Goal: Transaction & Acquisition: Purchase product/service

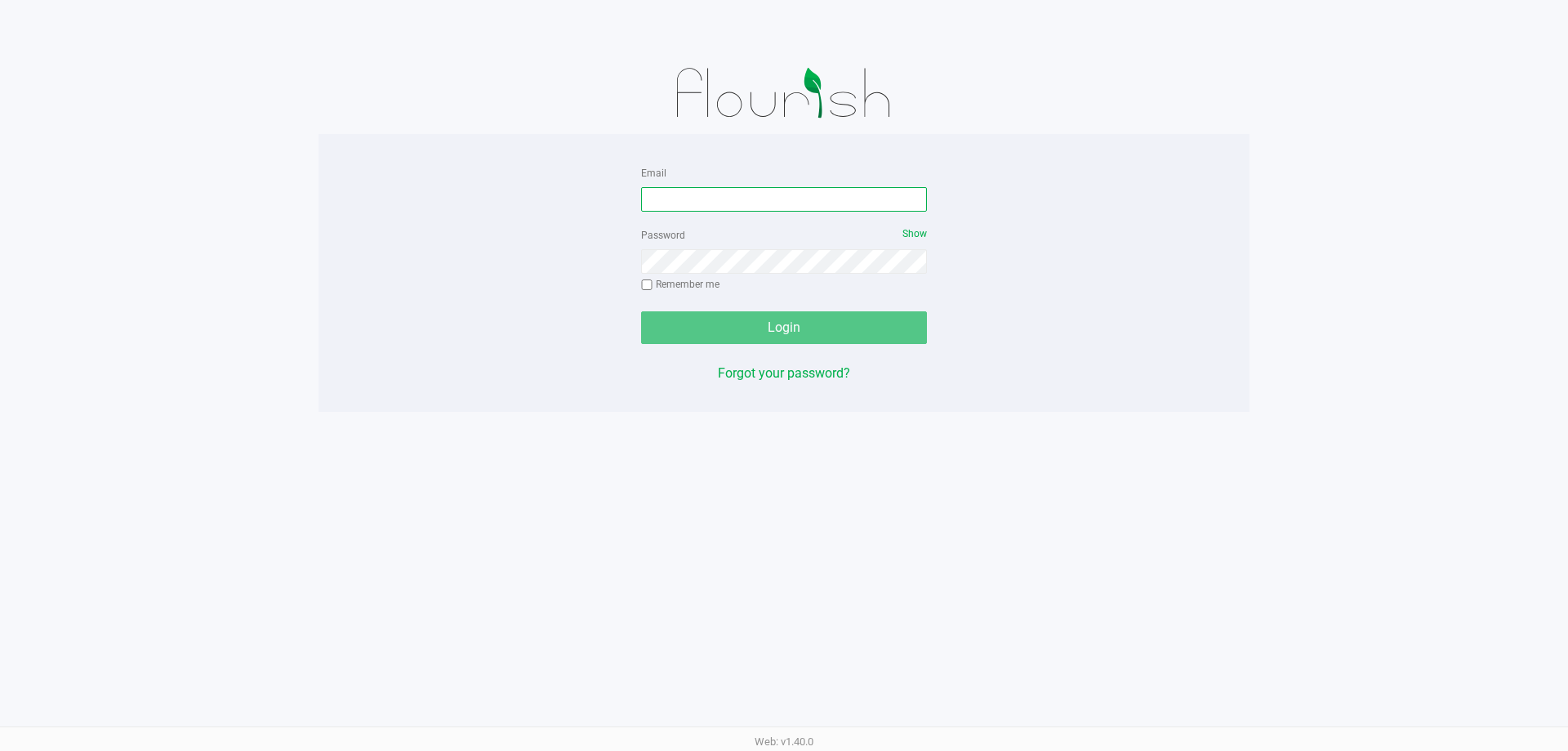
click at [819, 202] on input "Email" at bounding box center [783, 199] width 286 height 24
type input "[EMAIL_ADDRESS][DOMAIN_NAME]"
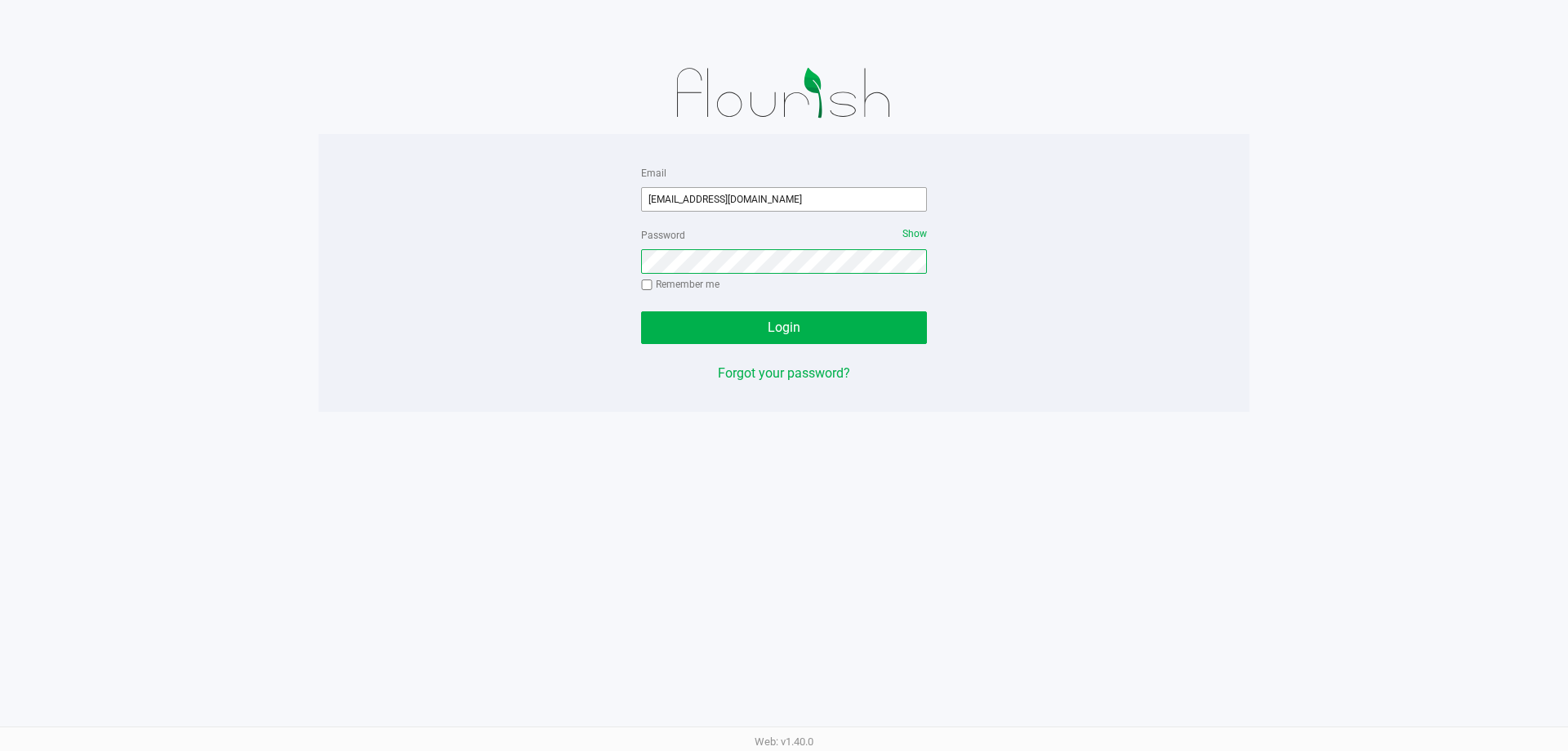
click at [640, 312] on button "Login" at bounding box center [783, 327] width 286 height 32
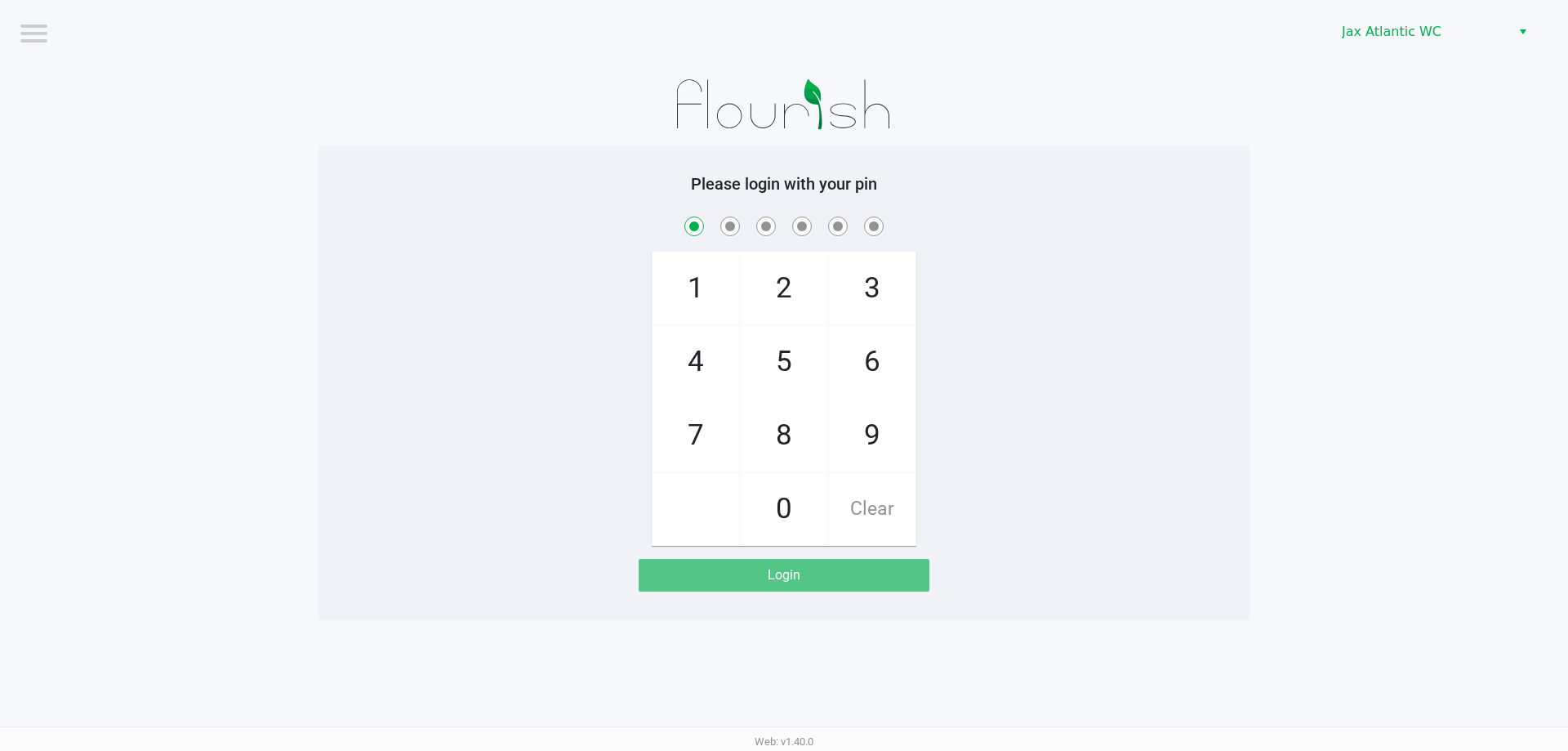
checkbox input "true"
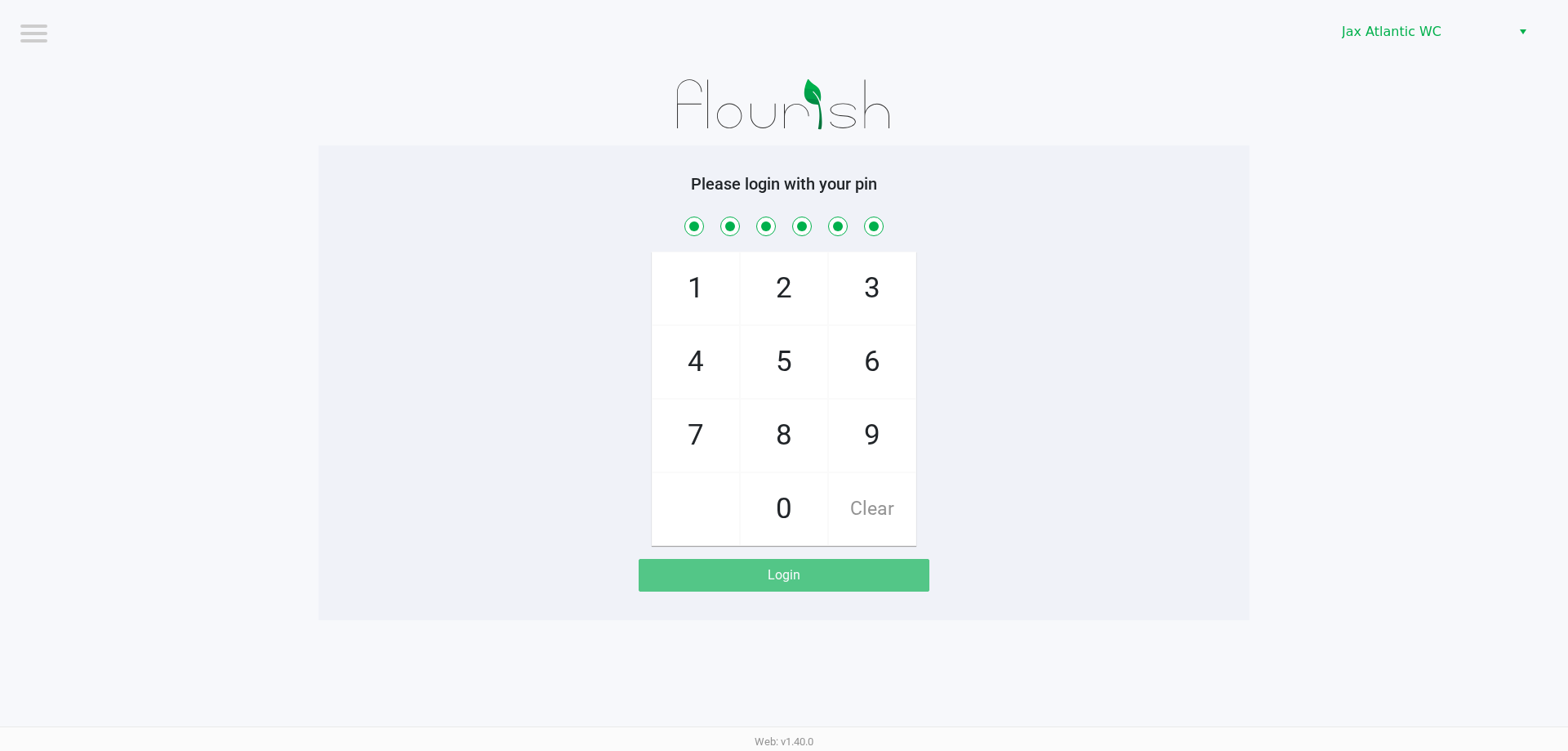
checkbox input "true"
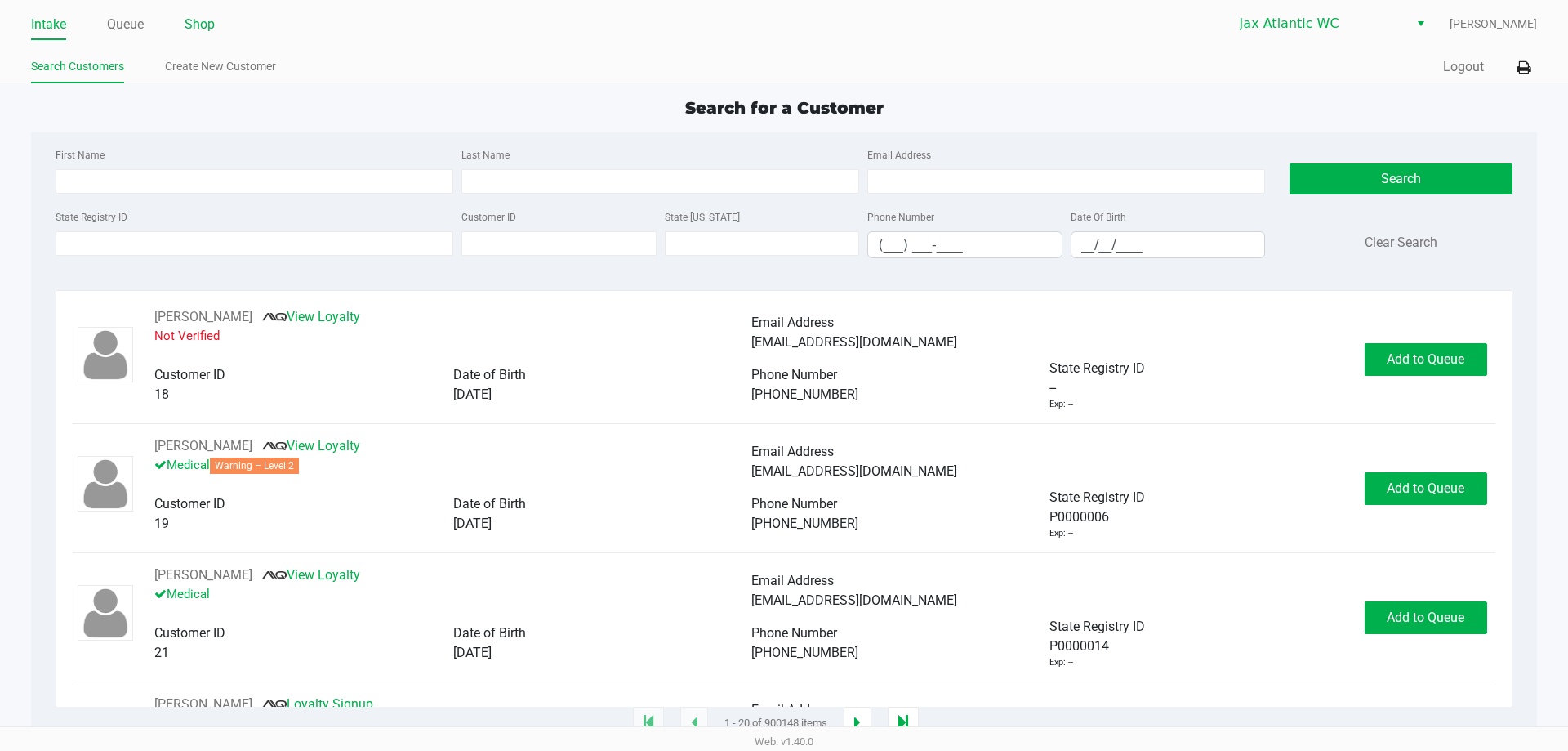
drag, startPoint x: 1106, startPoint y: 188, endPoint x: 211, endPoint y: 26, distance: 909.5
click at [280, 27] on ul "Intake Queue Shop" at bounding box center [407, 25] width 753 height 27
click at [141, 27] on link "Queue" at bounding box center [126, 23] width 37 height 22
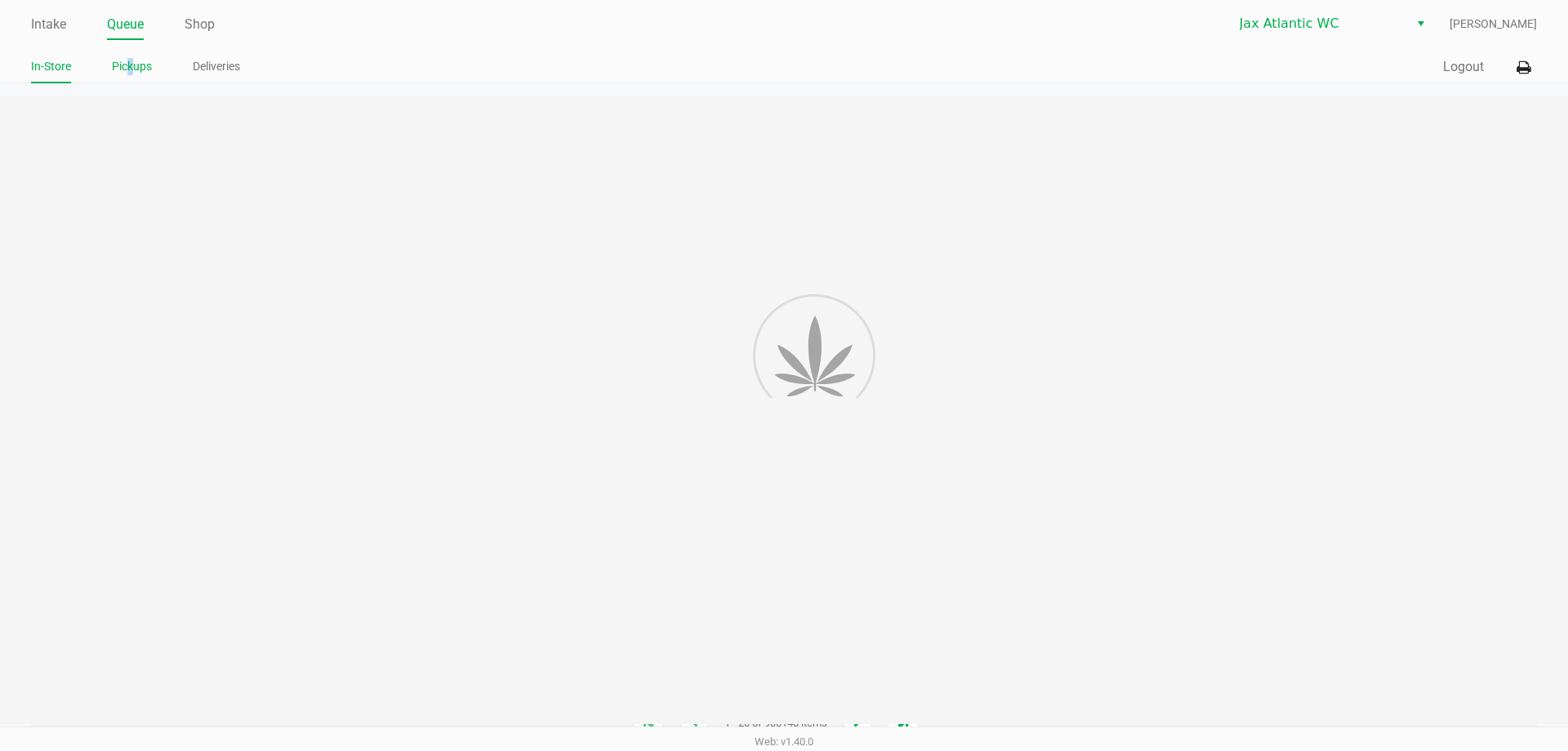
click at [129, 58] on link "Pickups" at bounding box center [132, 66] width 40 height 21
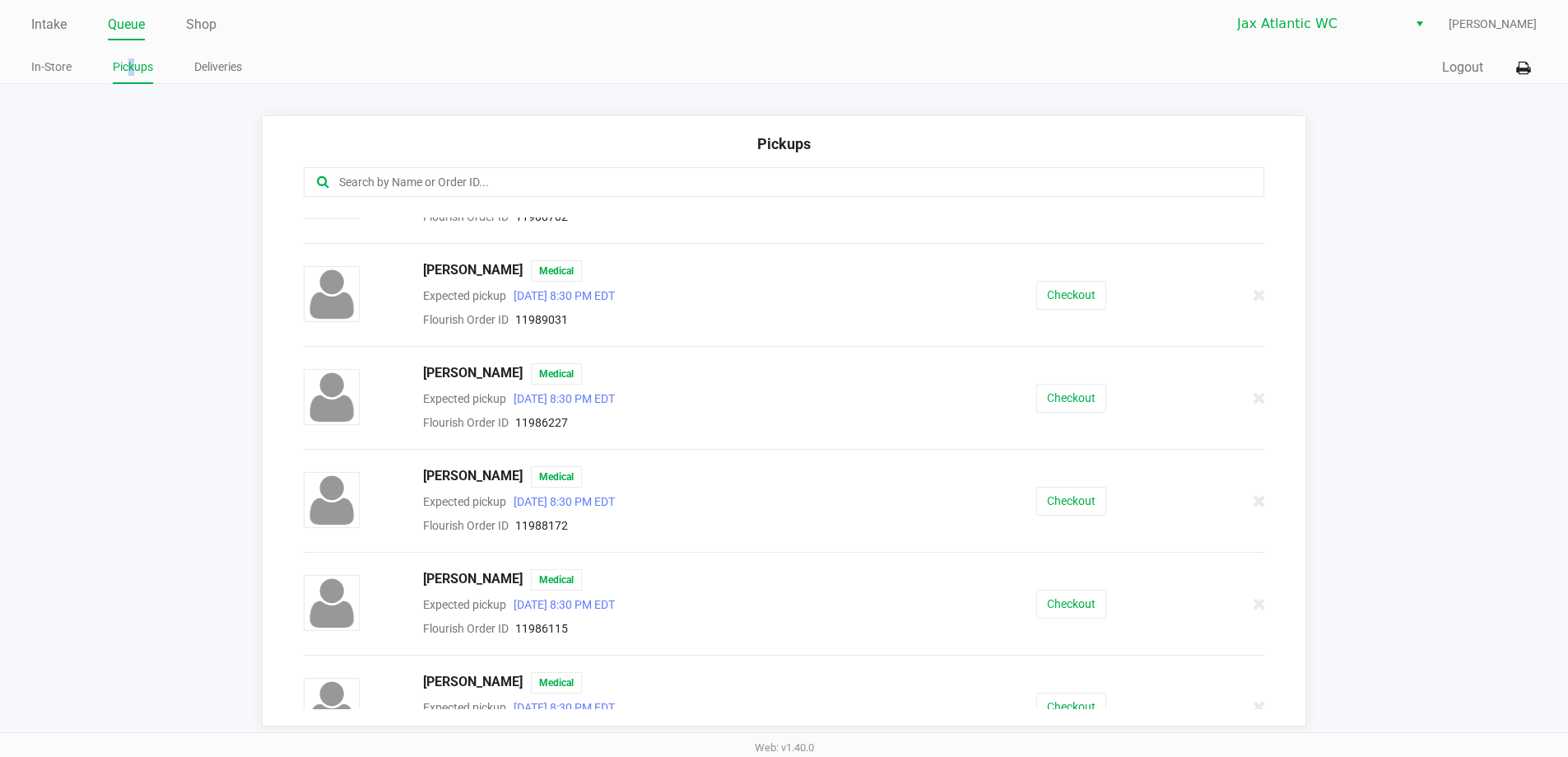
scroll to position [164, 0]
click at [1063, 289] on button "Checkout" at bounding box center [1071, 293] width 70 height 29
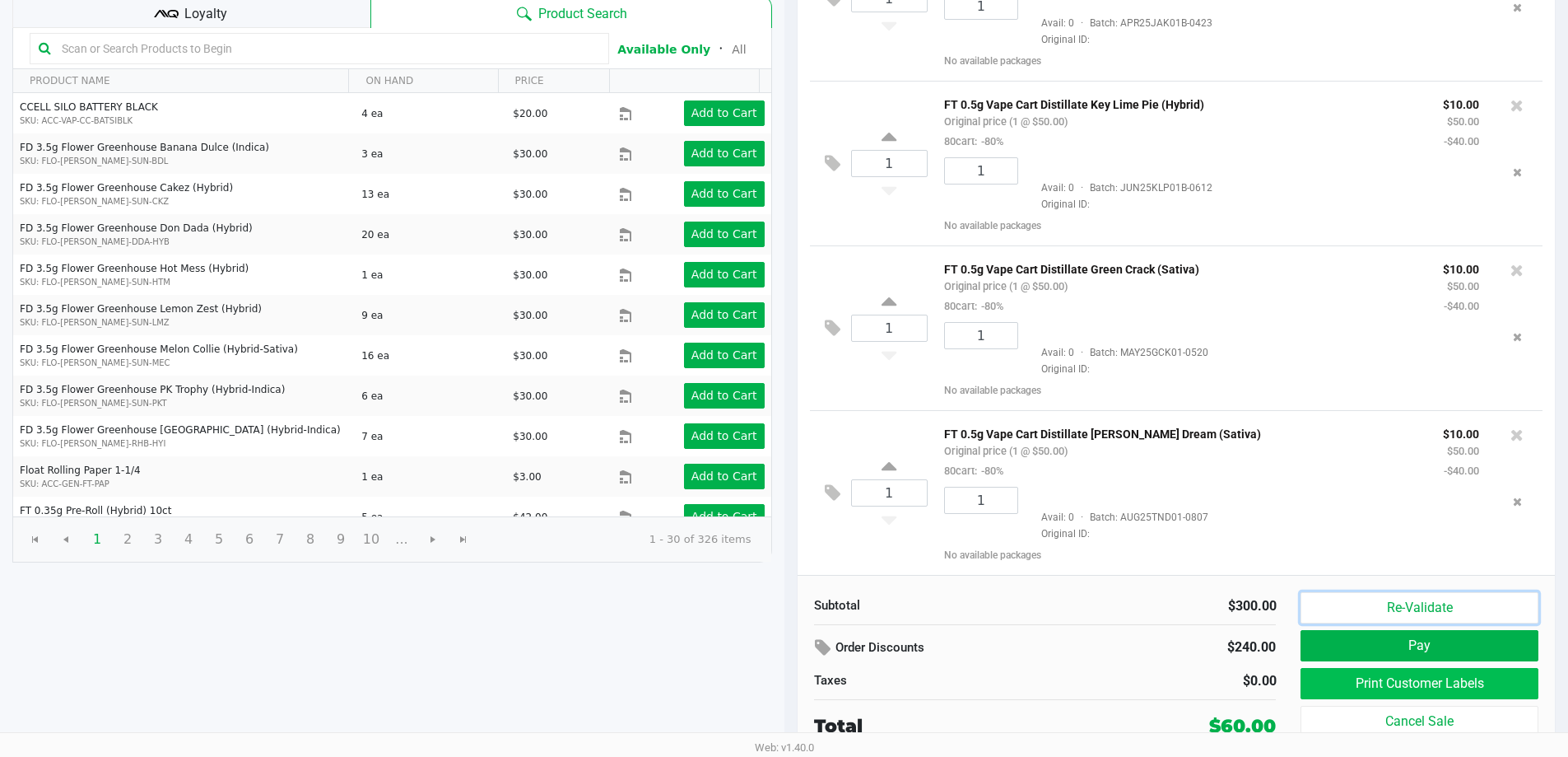
scroll to position [336, 0]
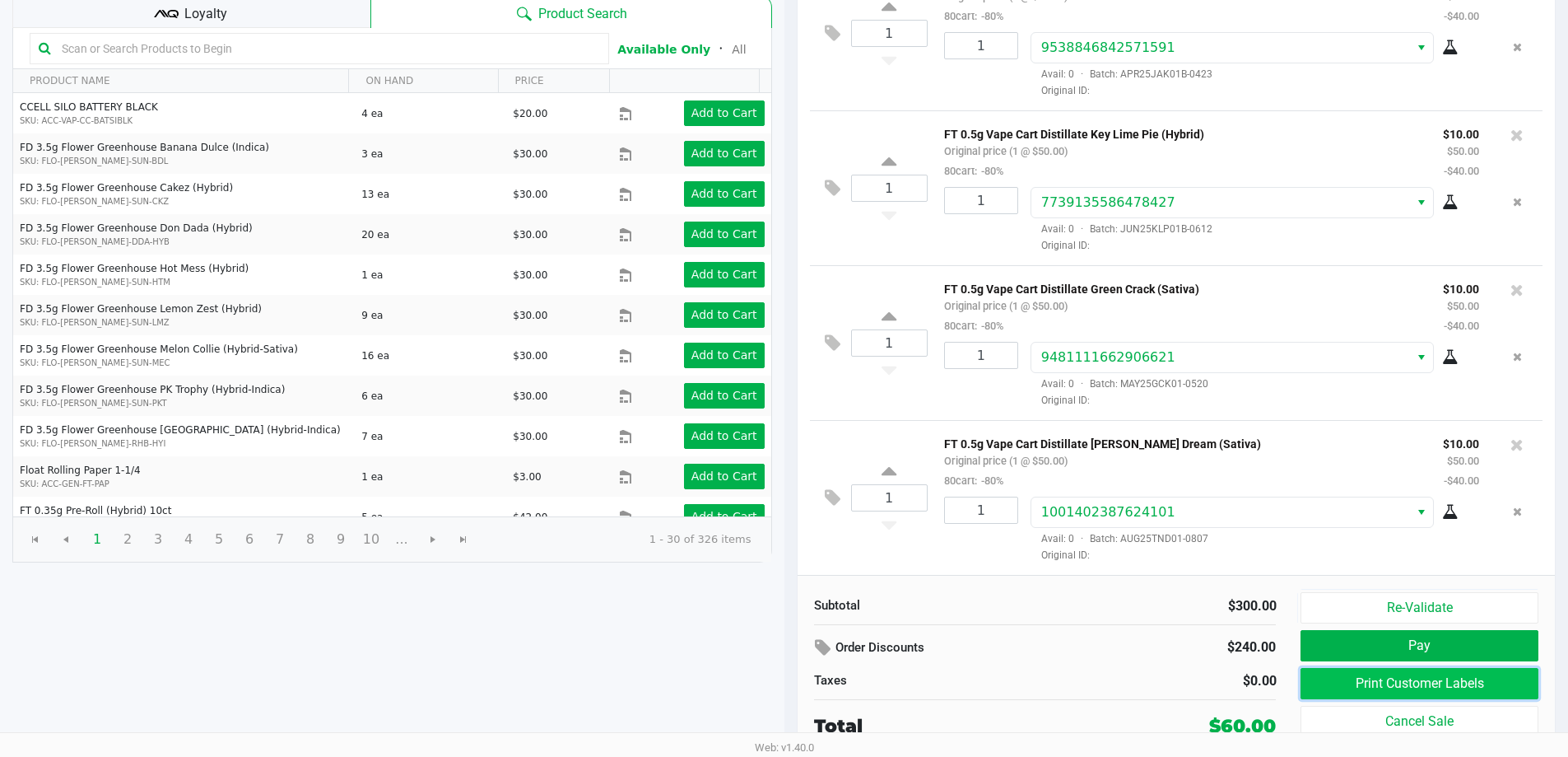
click at [1358, 688] on button "Print Customer Labels" at bounding box center [1418, 683] width 237 height 32
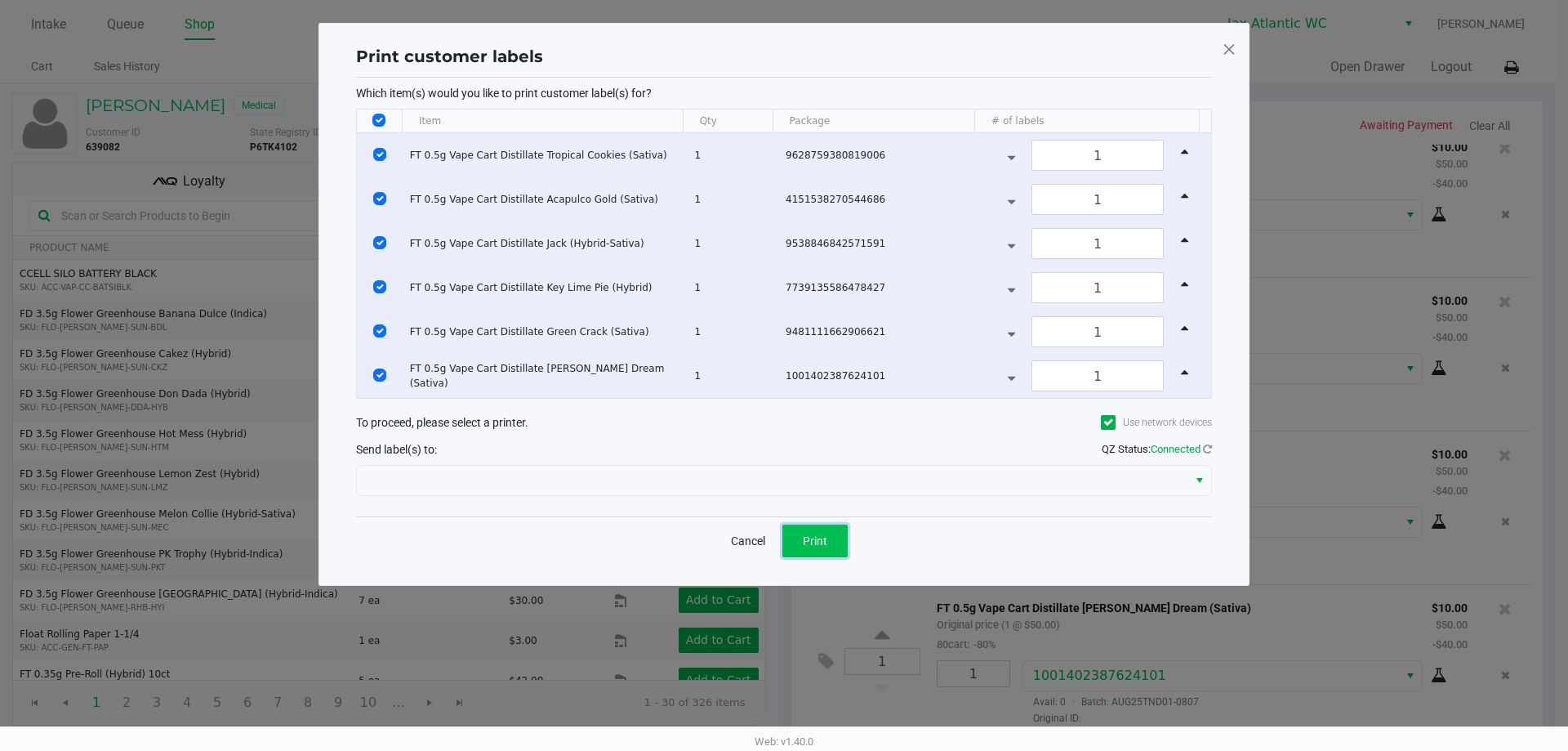
click at [809, 539] on span "Print" at bounding box center [814, 540] width 24 height 13
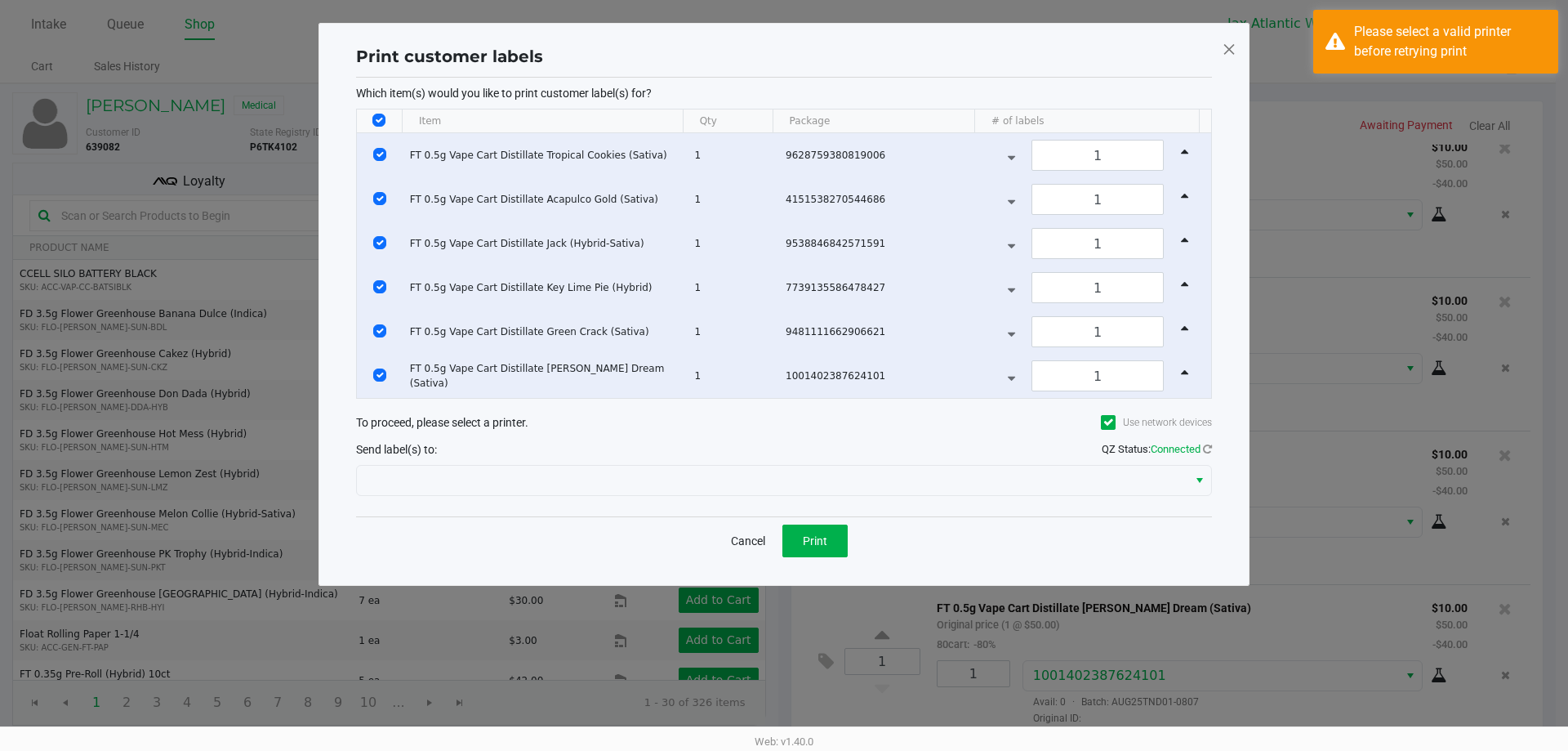
click at [1238, 55] on div "Print customer labels Which item(s) would you like to print customer label(s) f…" at bounding box center [783, 304] width 930 height 563
click at [1230, 55] on span at bounding box center [1228, 49] width 15 height 26
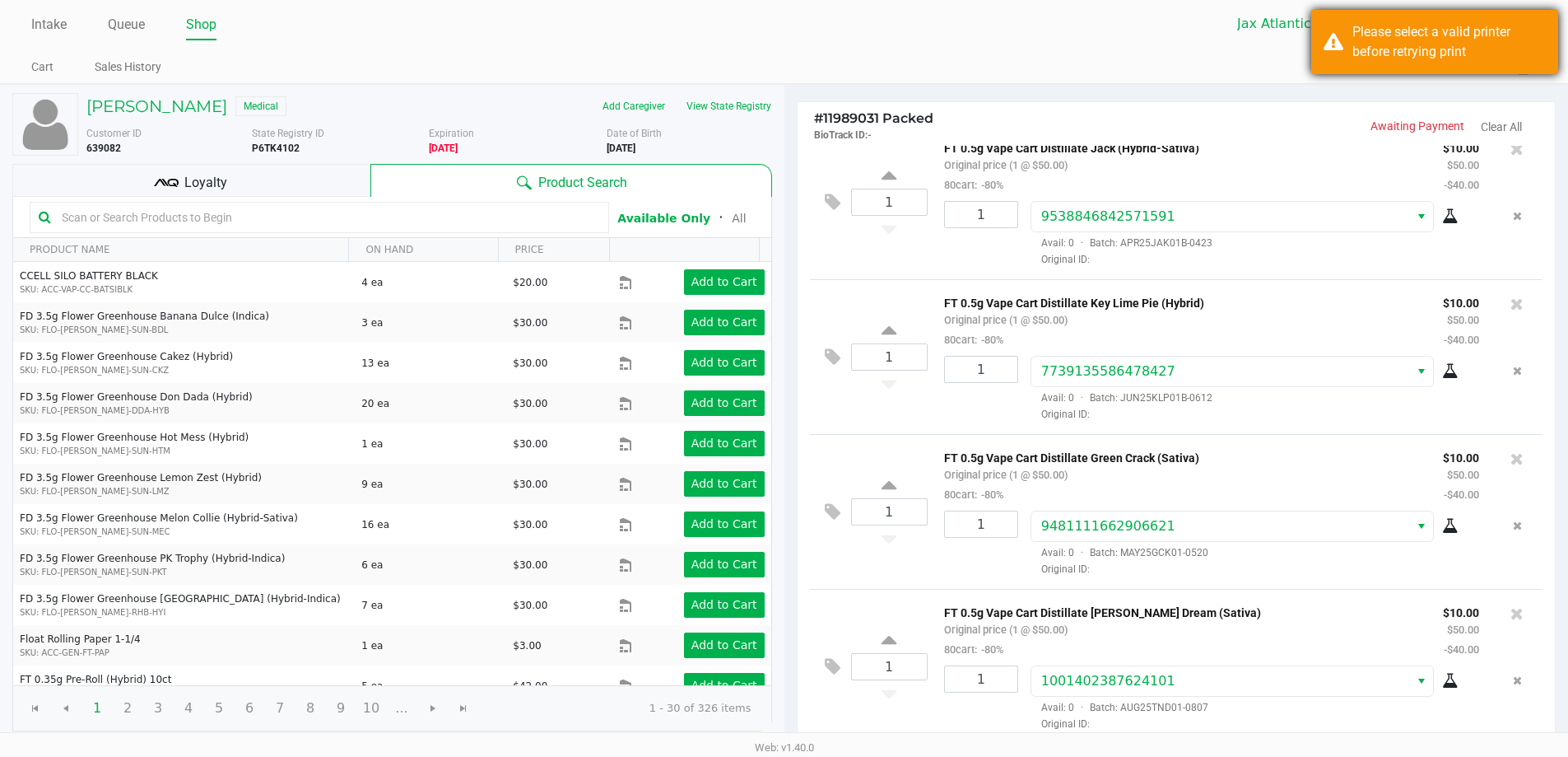
click at [1493, 57] on div "Please select a valid printer before retrying print" at bounding box center [1449, 42] width 194 height 39
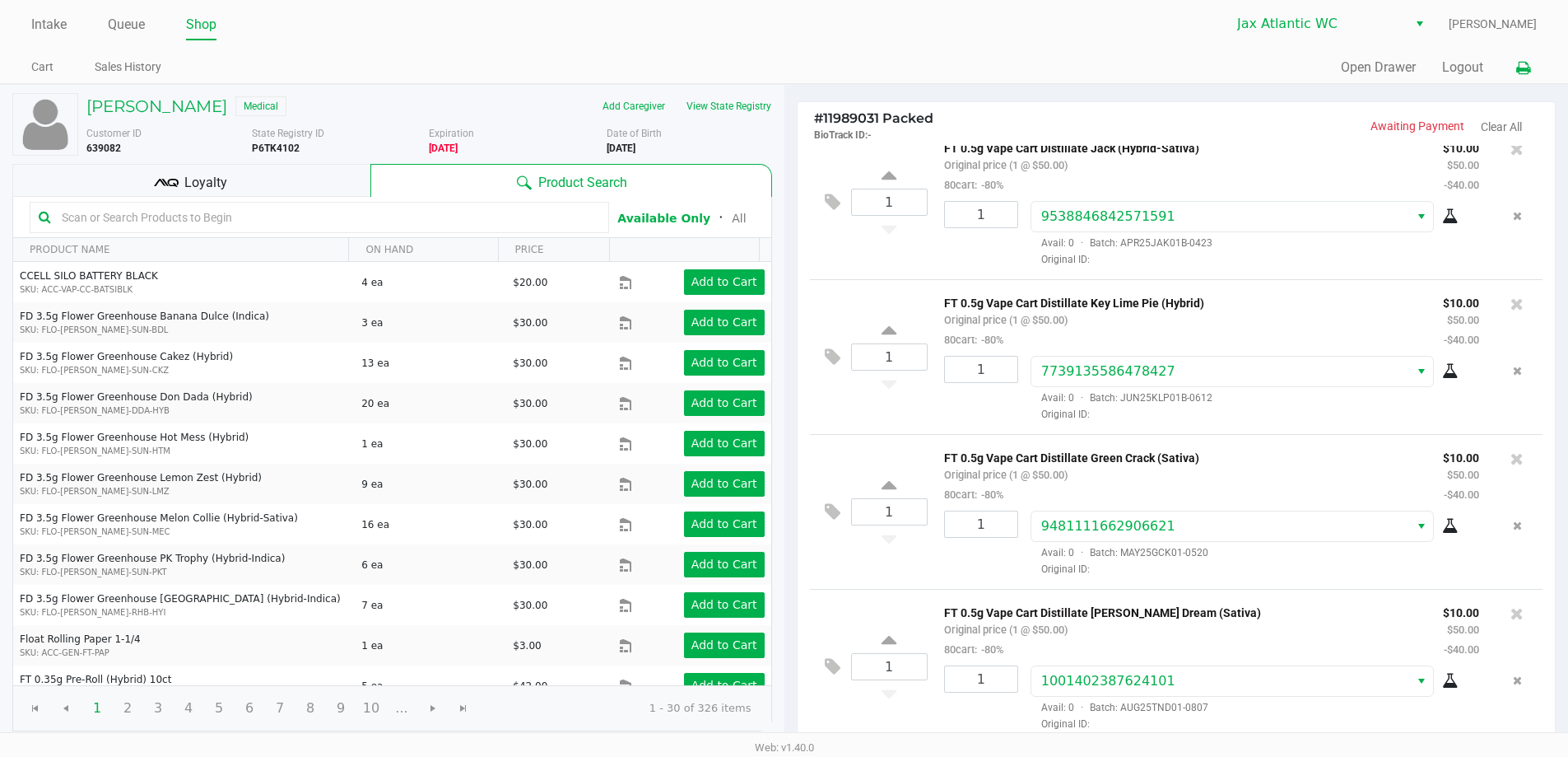
click at [1527, 63] on icon at bounding box center [1523, 69] width 14 height 12
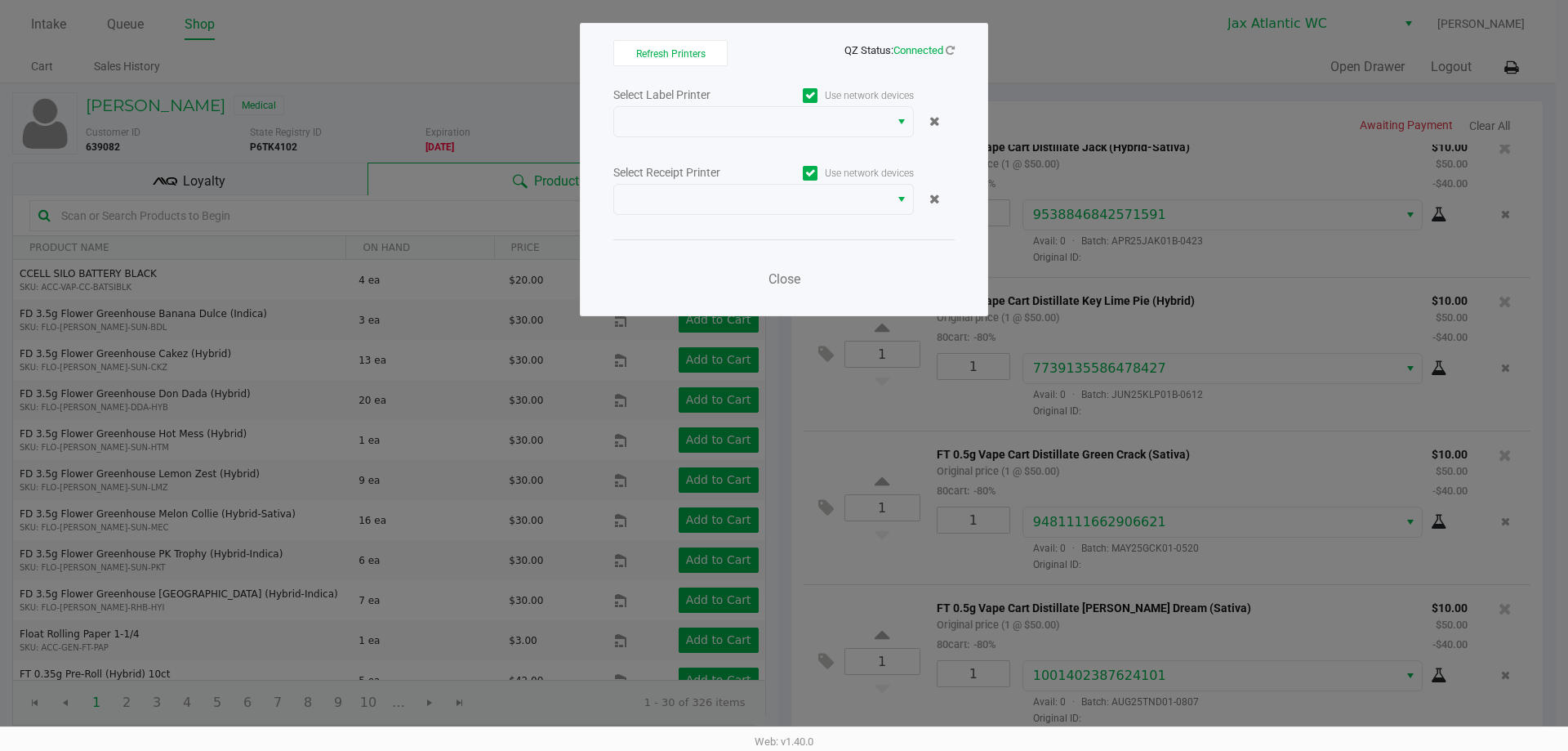
click at [716, 145] on div "Select Label Printer Use network devices Select Receipt Printer Use network dev…" at bounding box center [784, 191] width 342 height 215
click at [754, 135] on span at bounding box center [752, 122] width 275 height 29
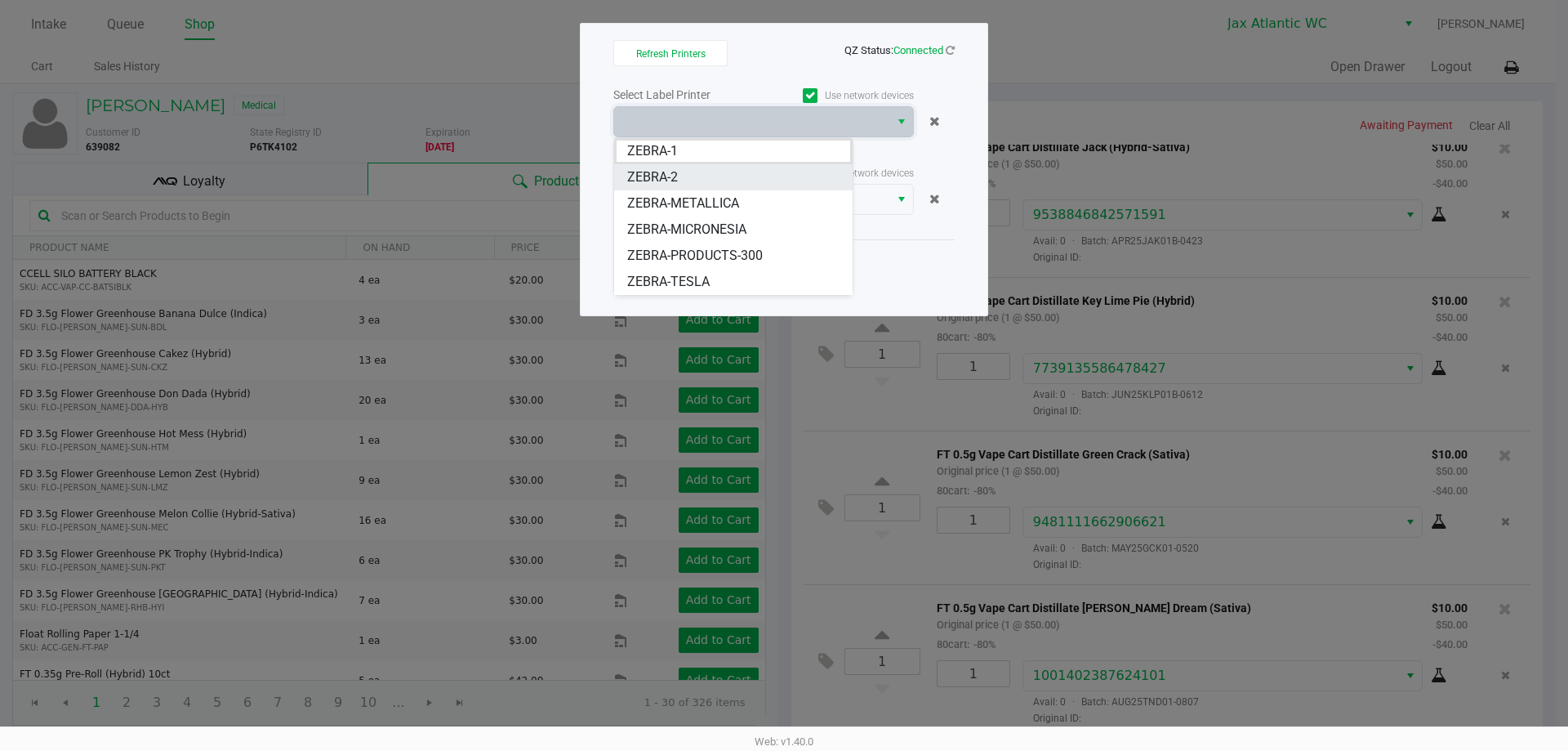
click at [698, 176] on li "ZEBRA-2" at bounding box center [733, 177] width 238 height 26
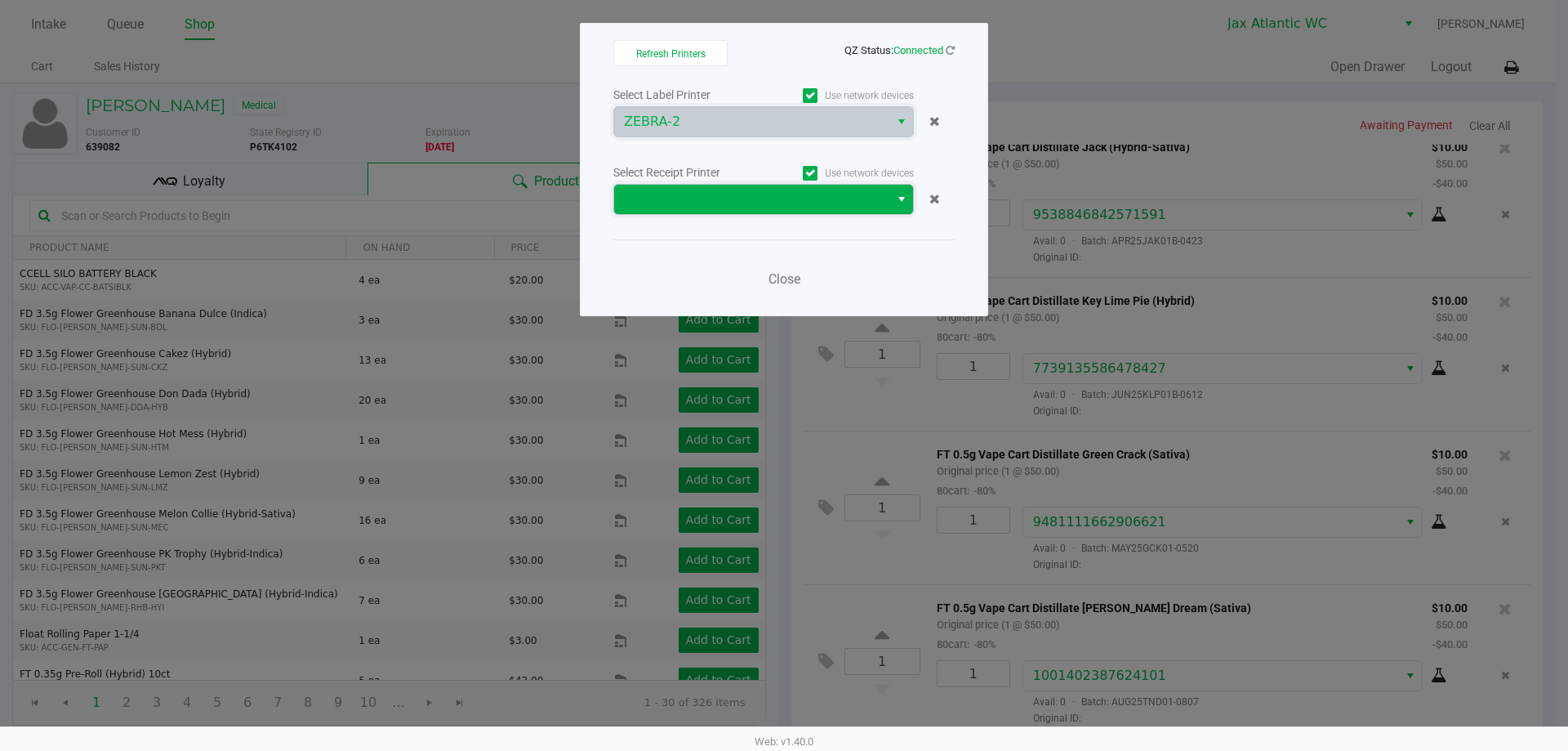
click at [685, 207] on span at bounding box center [752, 199] width 256 height 20
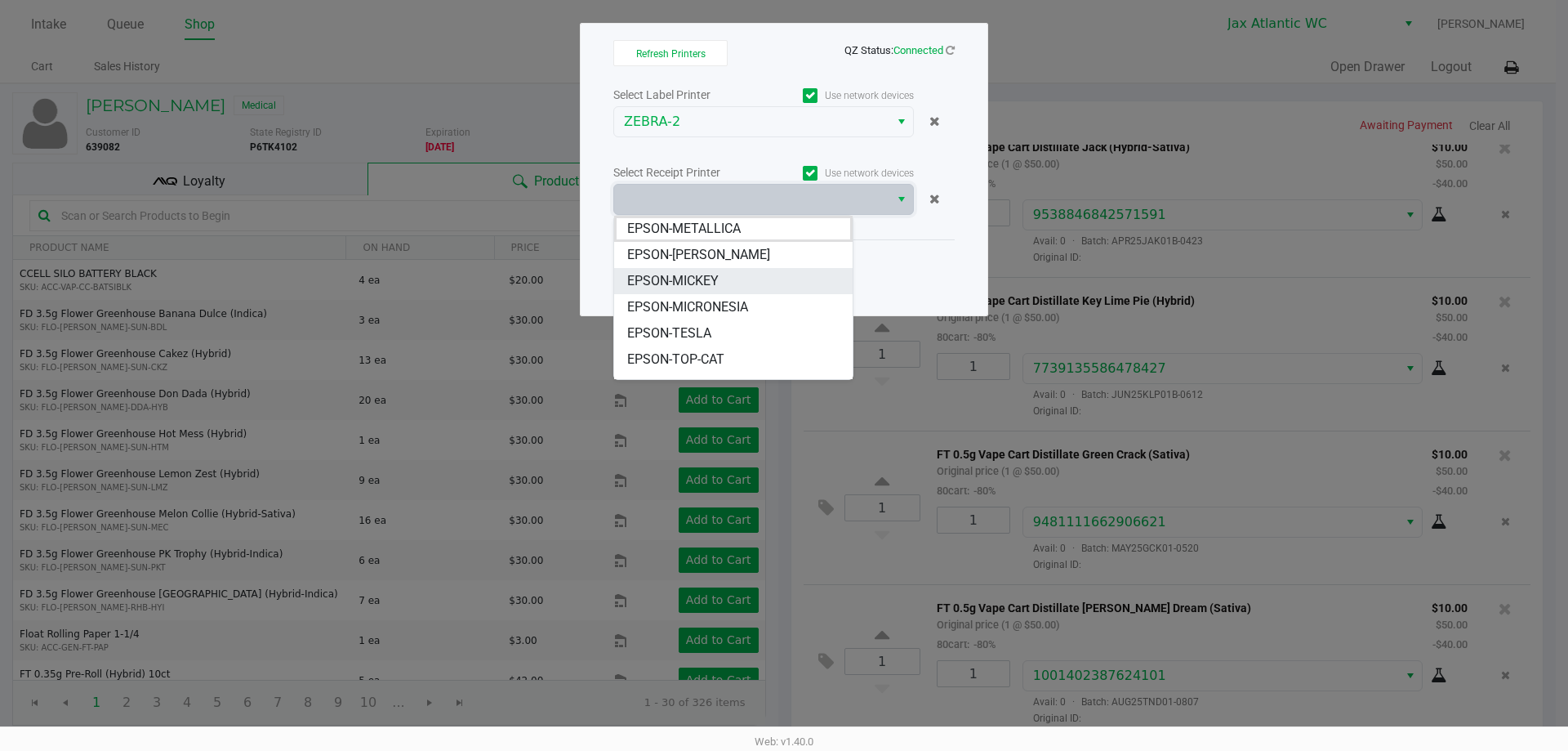
click at [705, 284] on span "EPSON-MICKEY" at bounding box center [673, 281] width 92 height 20
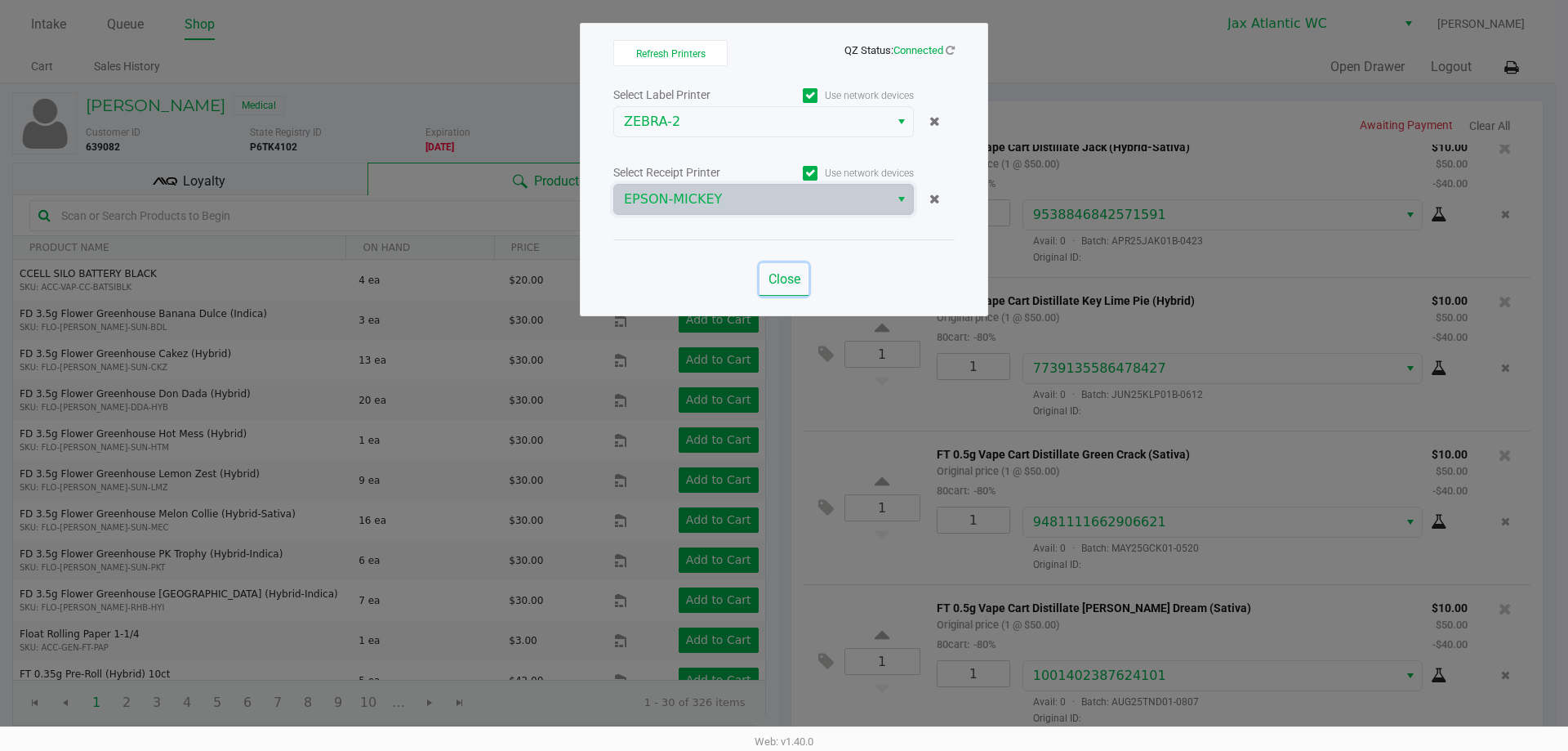
click at [768, 280] on span "Close" at bounding box center [784, 279] width 32 height 16
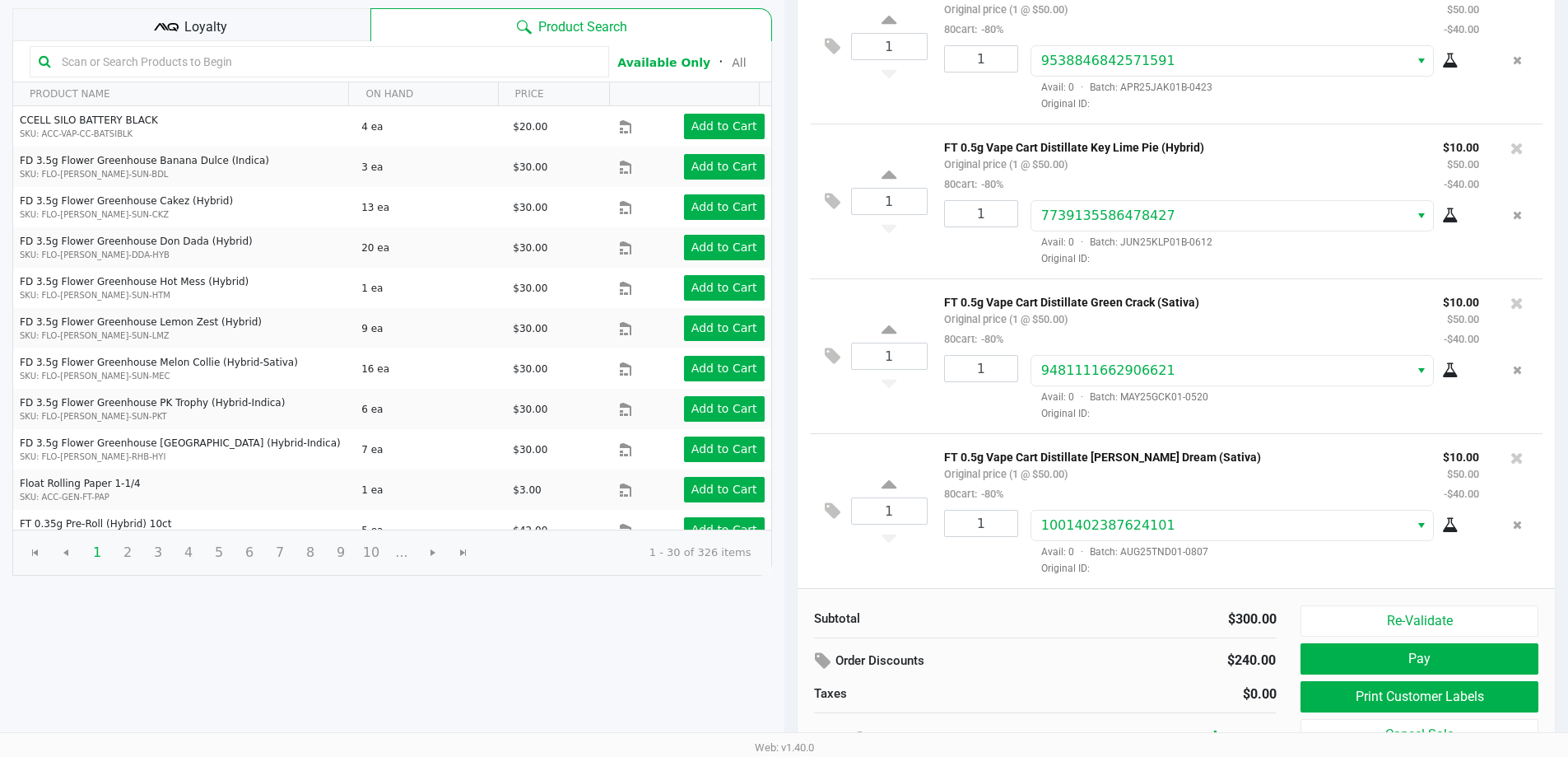
scroll to position [168, 0]
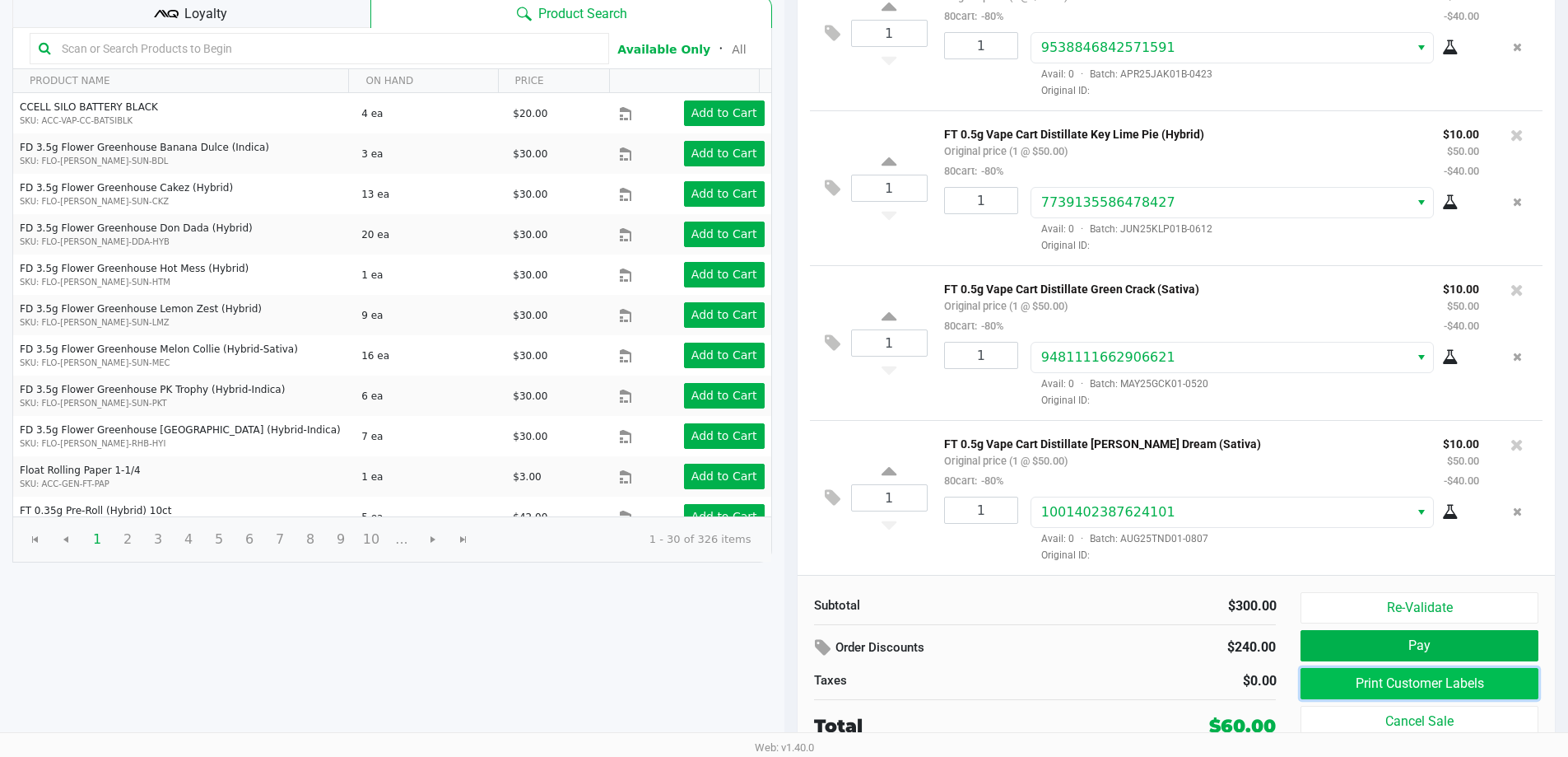
click at [1439, 675] on button "Print Customer Labels" at bounding box center [1418, 683] width 237 height 32
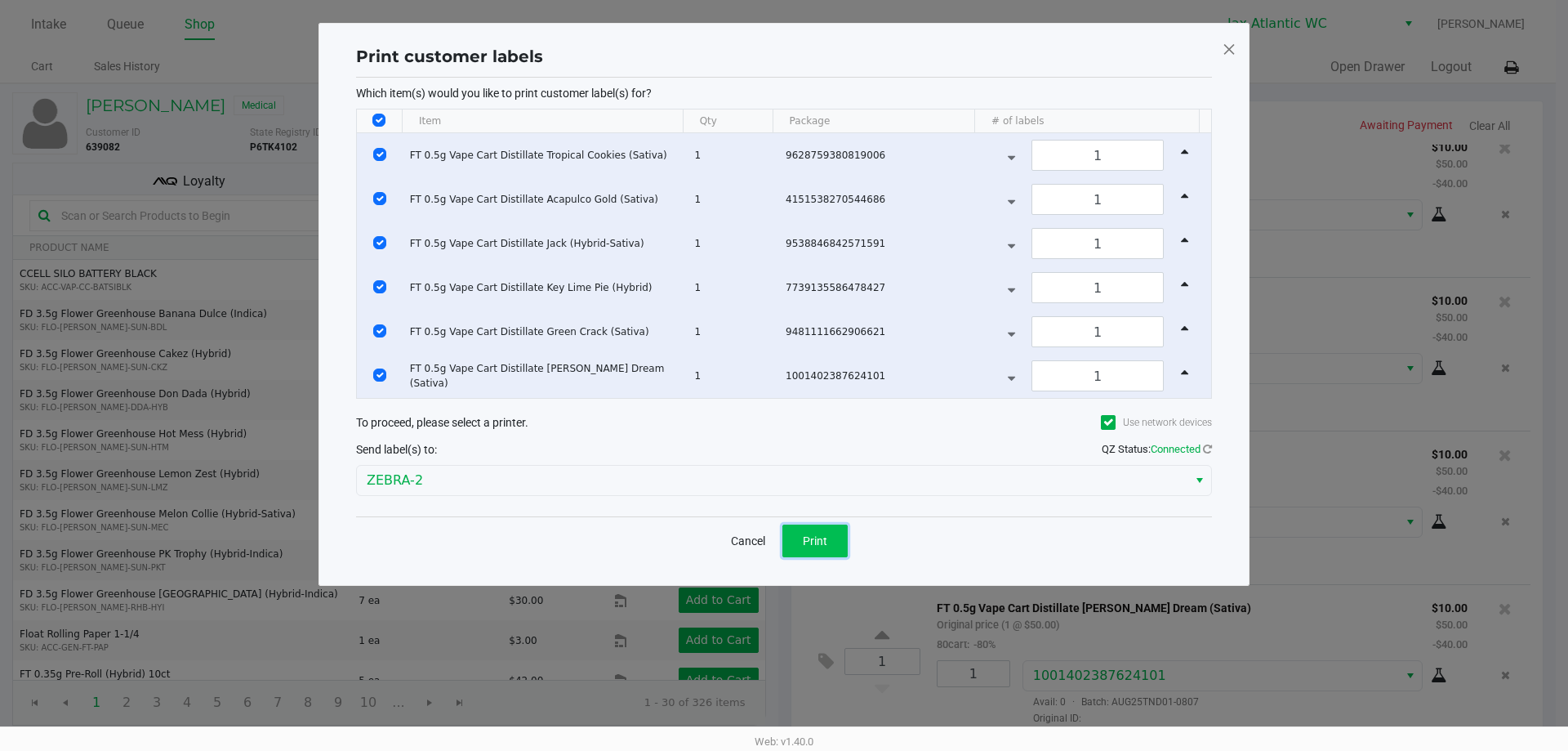
click at [836, 543] on button "Print" at bounding box center [814, 540] width 65 height 32
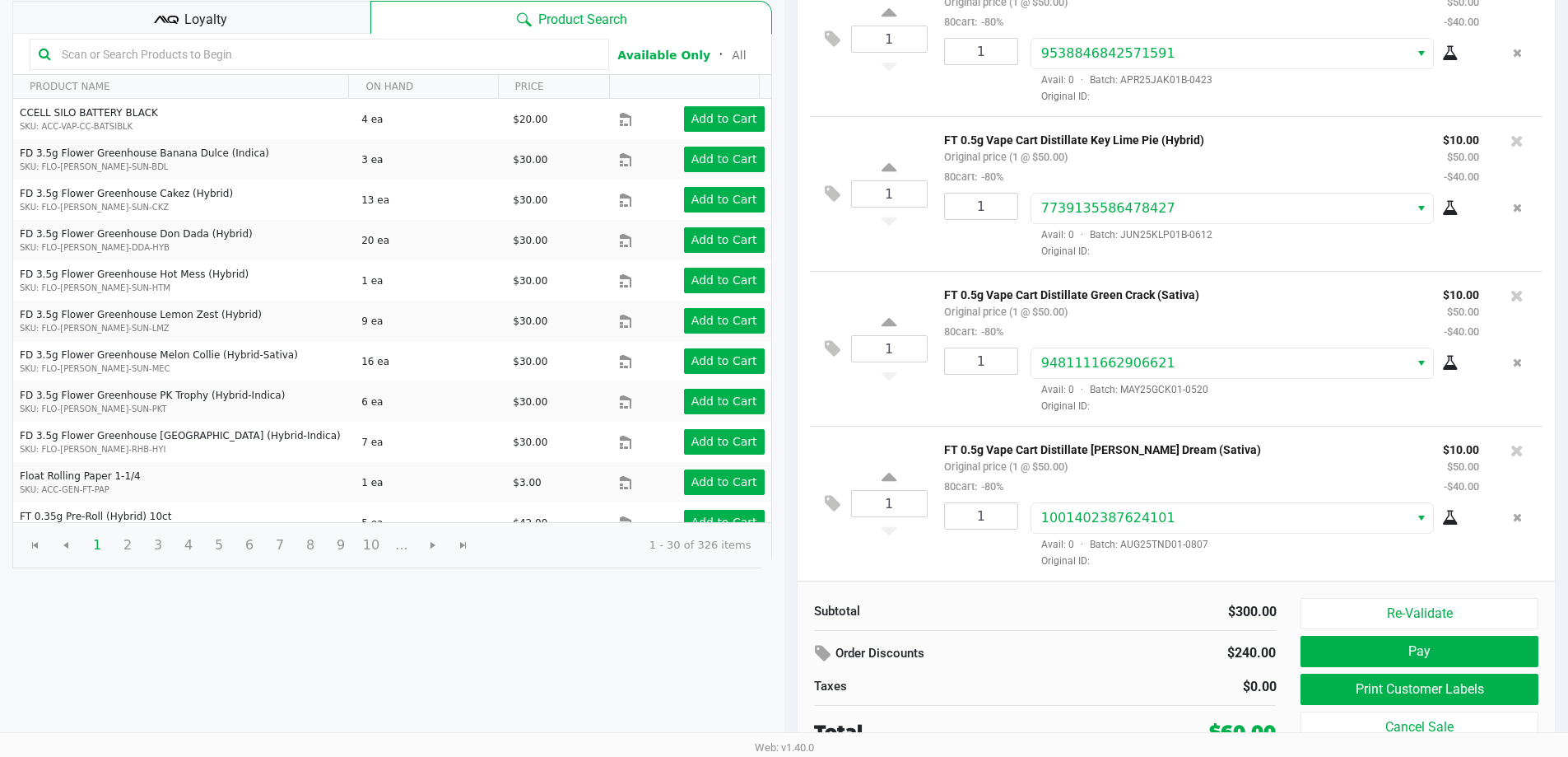
scroll to position [168, 0]
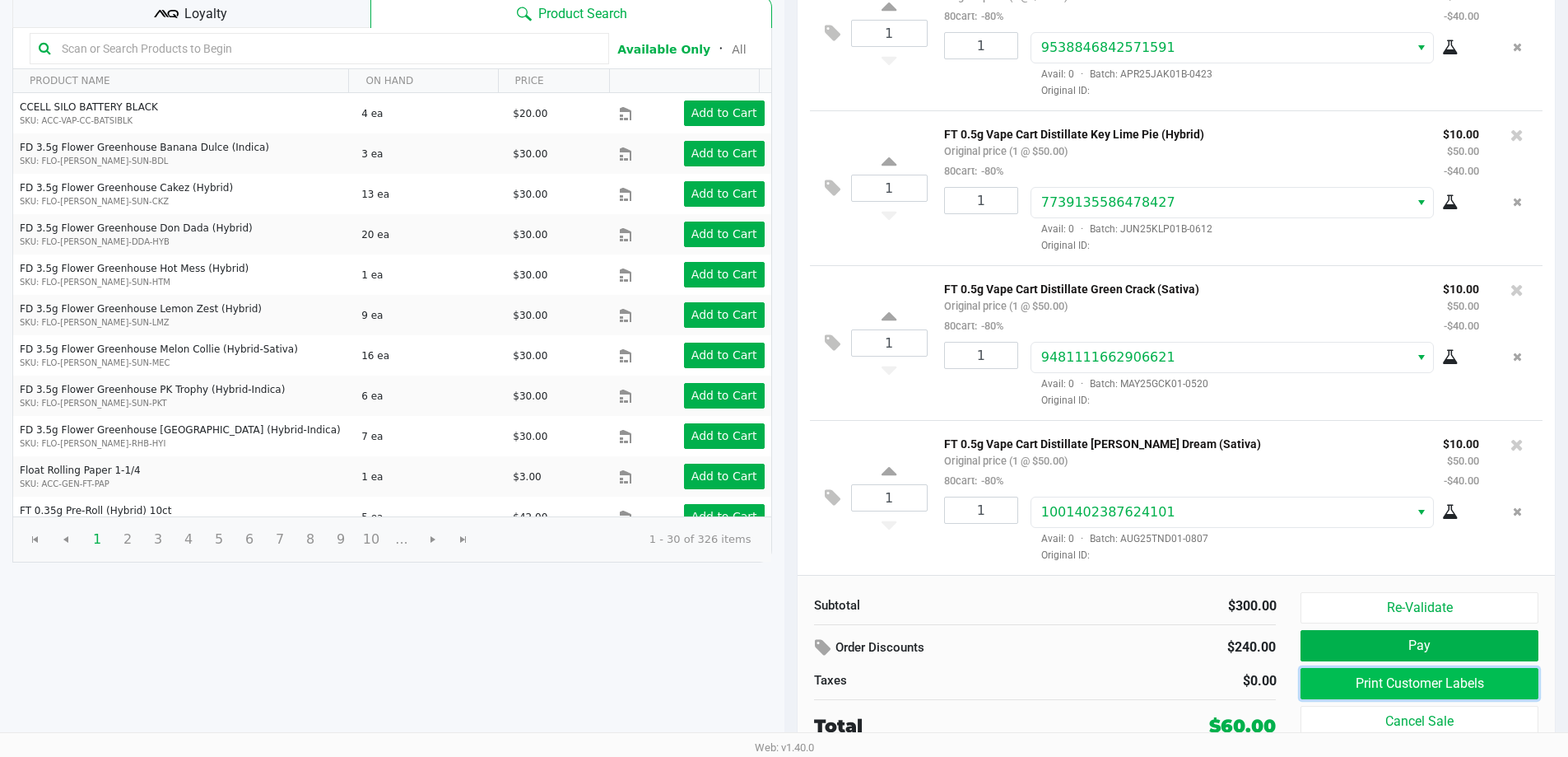
click at [1372, 682] on button "Print Customer Labels" at bounding box center [1418, 683] width 237 height 32
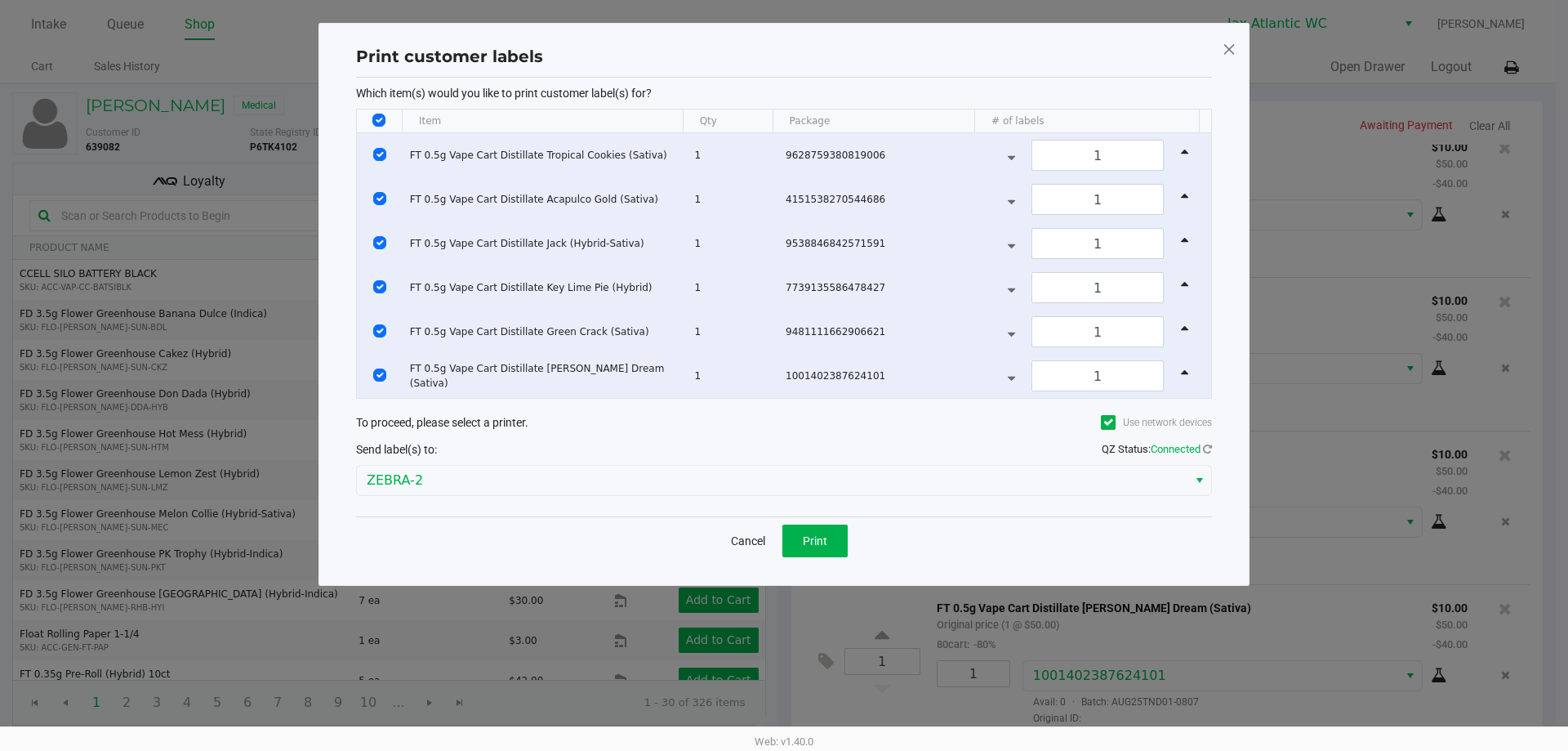
drag, startPoint x: 1229, startPoint y: 56, endPoint x: 1251, endPoint y: 64, distance: 23.4
click at [1231, 56] on span at bounding box center [1228, 49] width 15 height 26
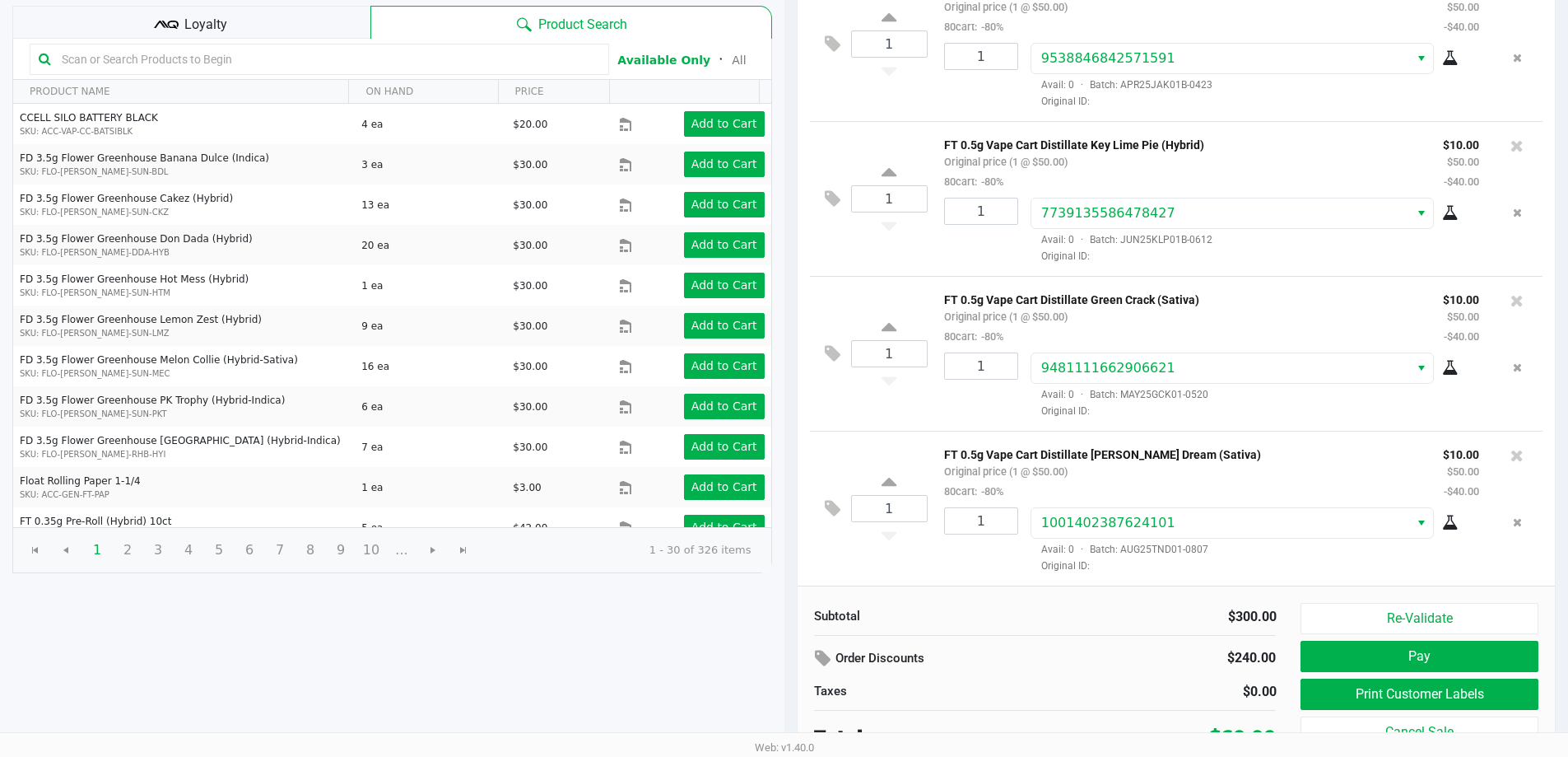
scroll to position [168, 0]
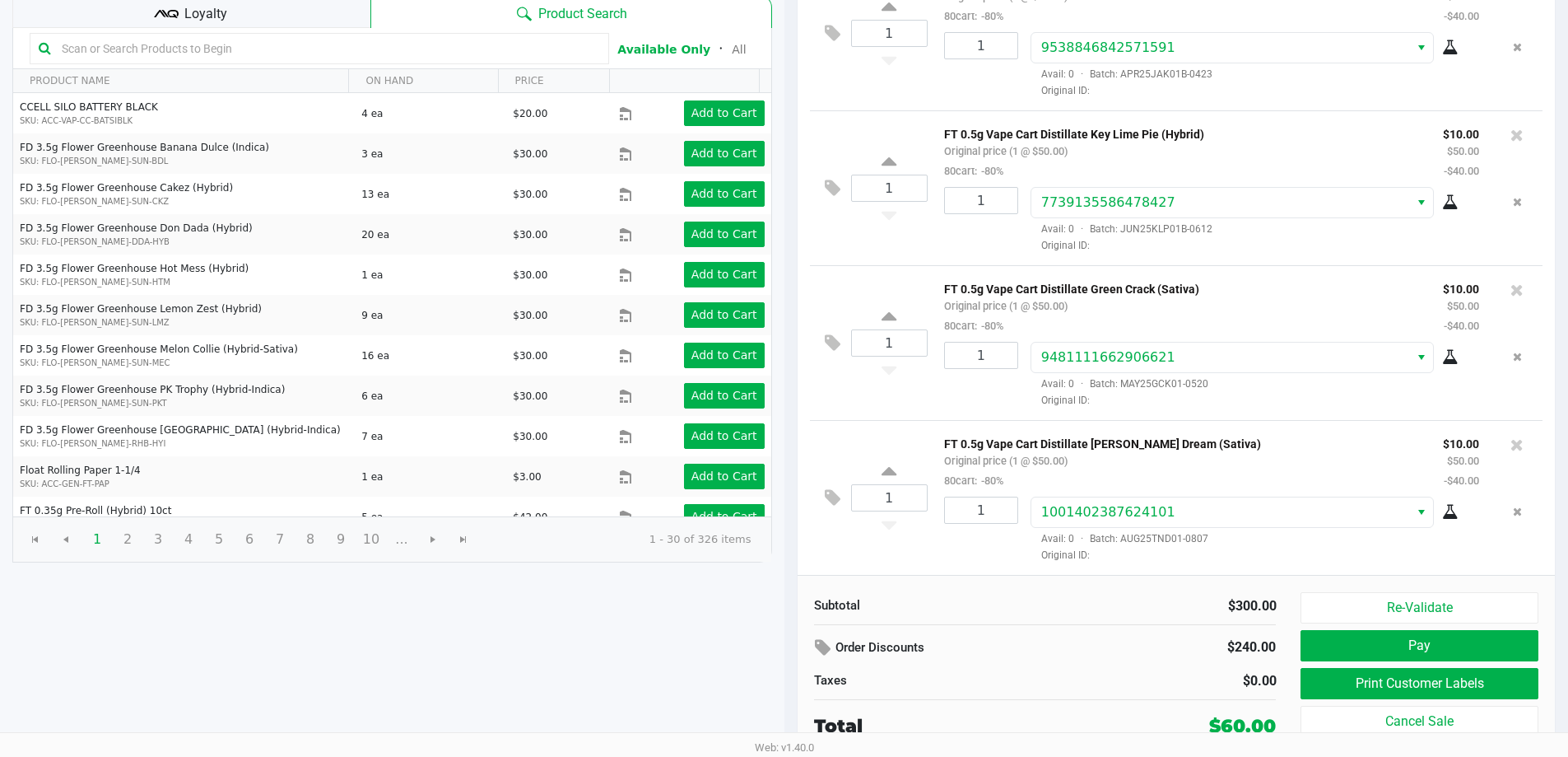
click at [676, 676] on div "[PERSON_NAME] Medical Add Caregiver View State Registry Customer ID 639082 Stat…" at bounding box center [392, 337] width 784 height 841
click at [1442, 643] on button "Pay" at bounding box center [1418, 646] width 237 height 32
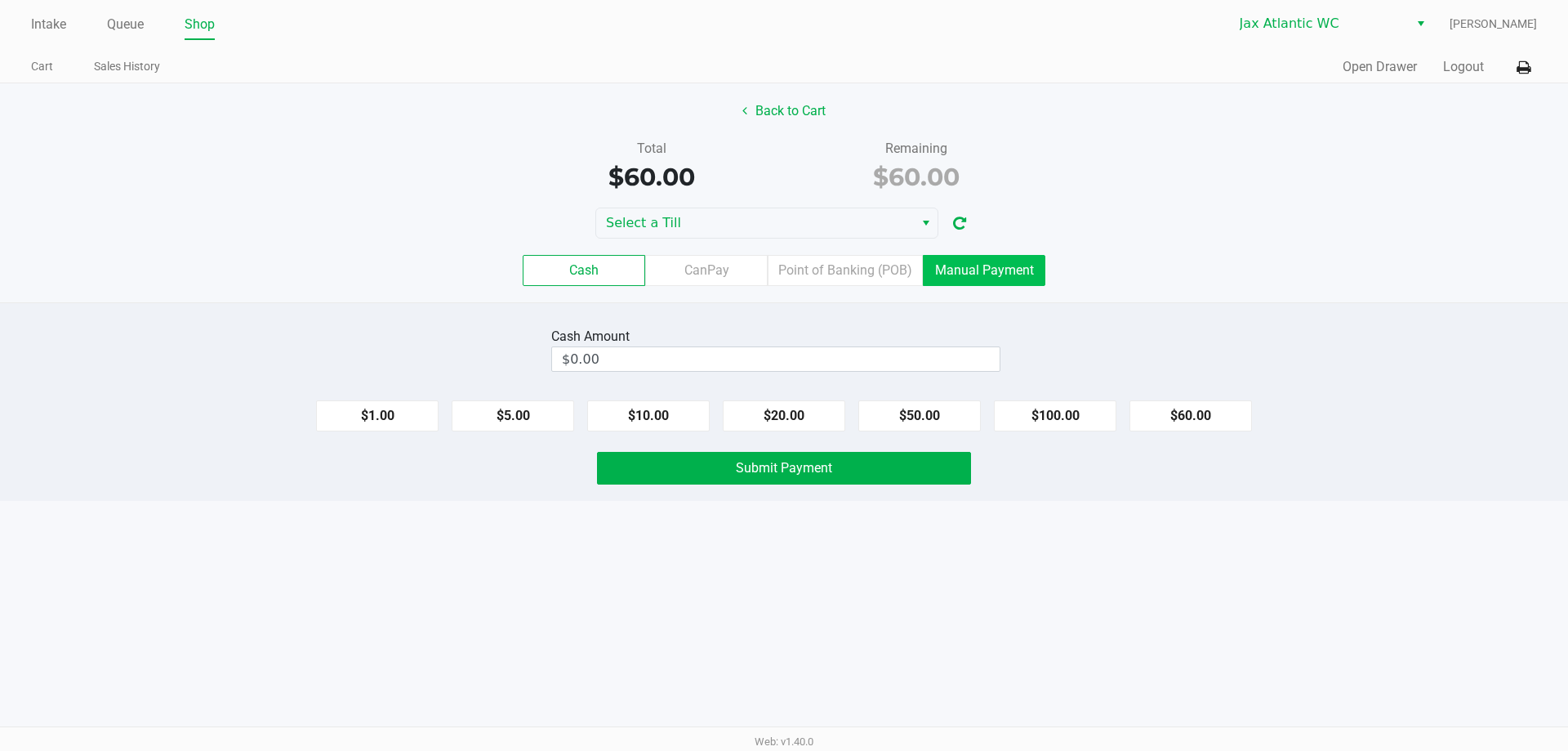
click at [992, 267] on label "Manual Payment" at bounding box center [983, 271] width 122 height 31
click at [0, 0] on 8 "Manual Payment" at bounding box center [0, 0] width 0 height 0
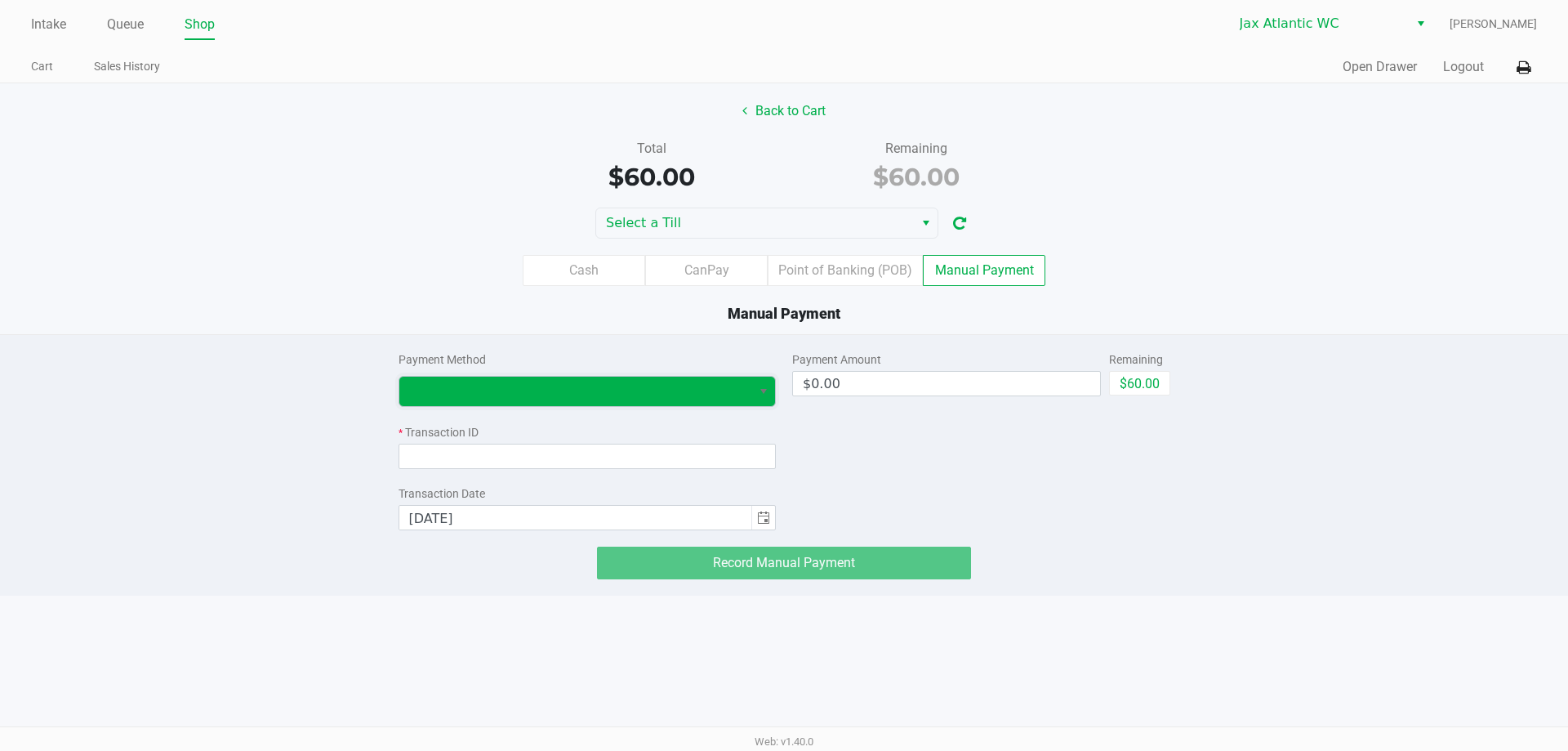
drag, startPoint x: 510, startPoint y: 377, endPoint x: 527, endPoint y: 396, distance: 25.5
click at [511, 377] on span at bounding box center [575, 392] width 352 height 29
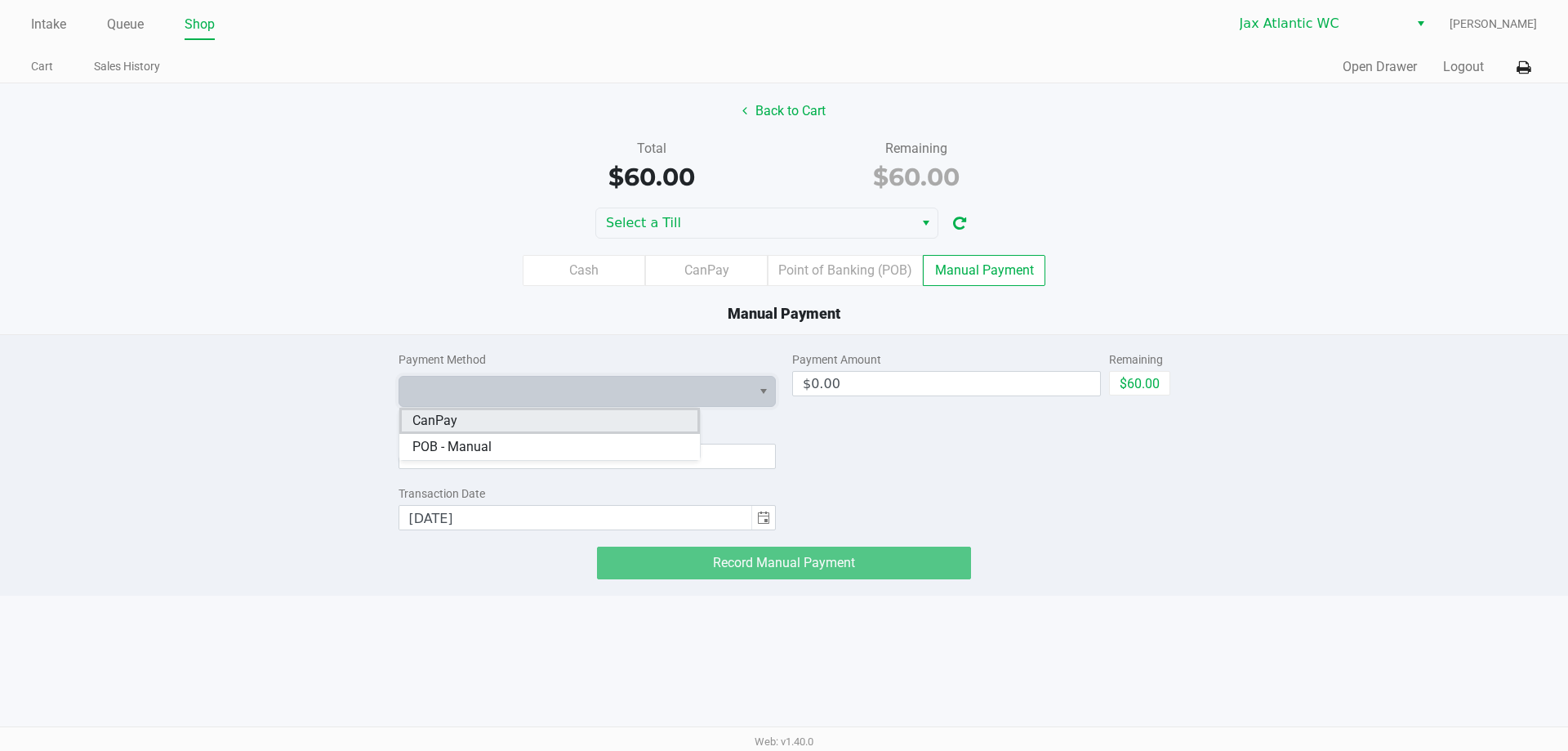
click at [506, 422] on li "CanPay" at bounding box center [550, 420] width 301 height 26
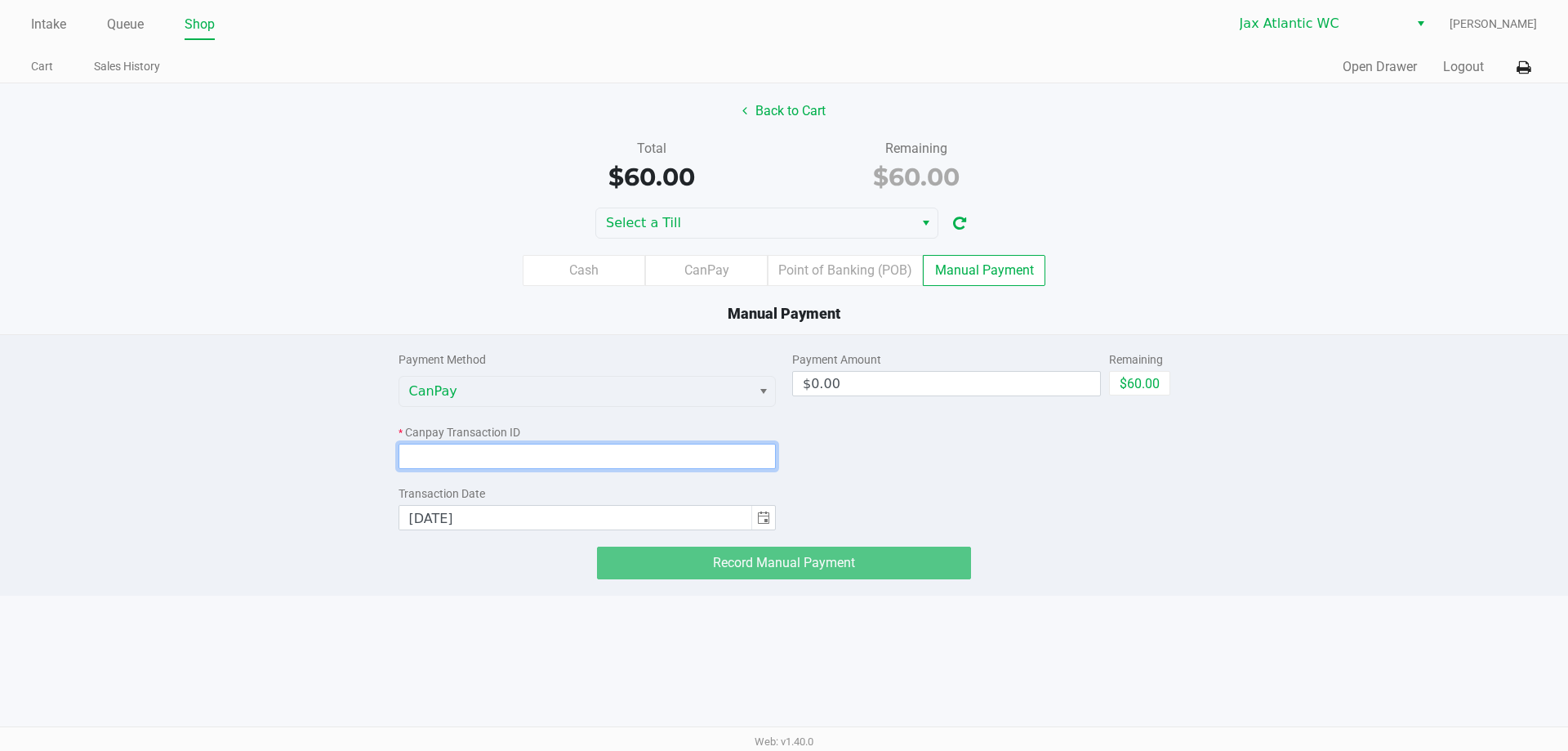
paste input "ESAGISU1EYE1"
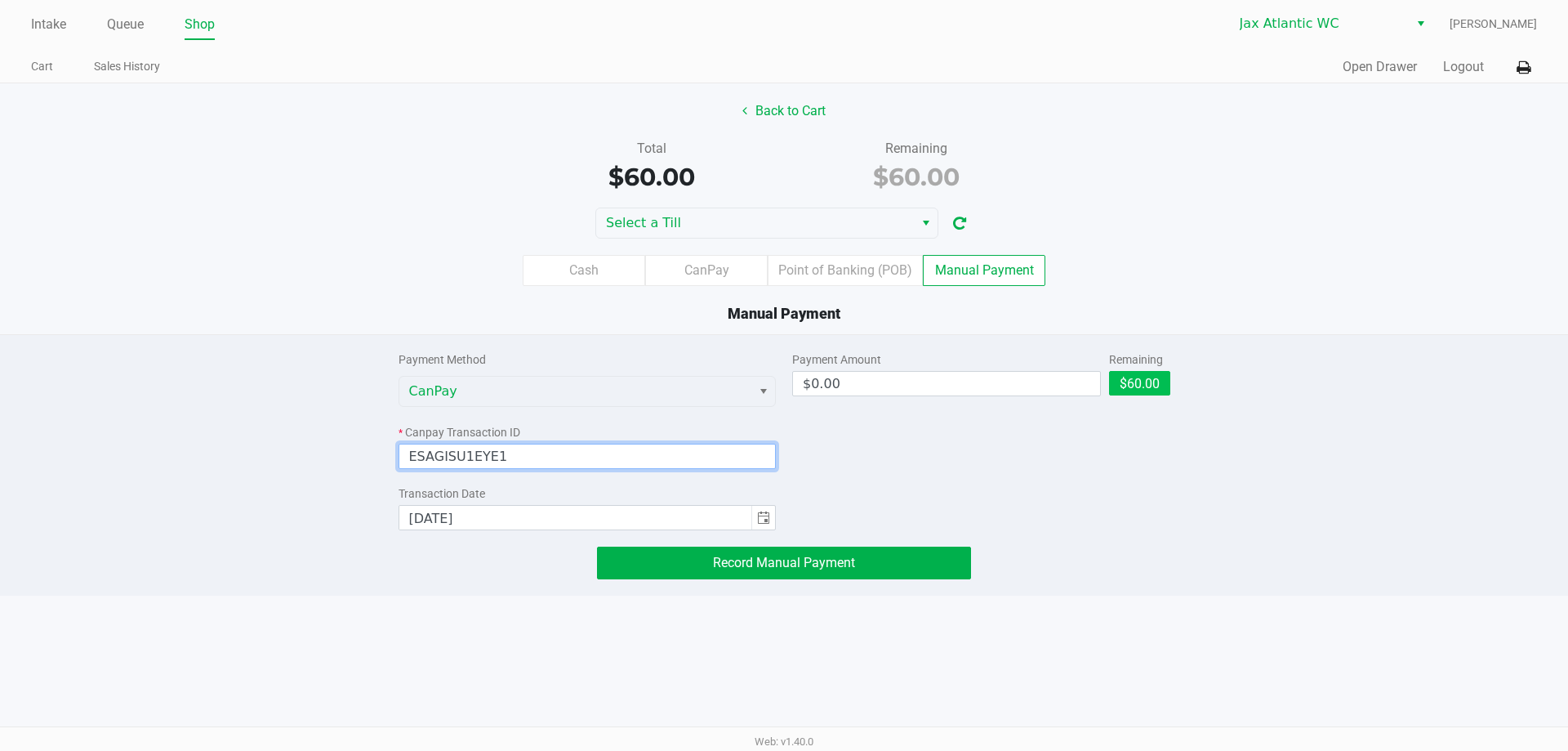
type input "ESAGISU1EYE1"
click at [1145, 387] on button "$60.00" at bounding box center [1139, 383] width 62 height 24
type input "$60.00"
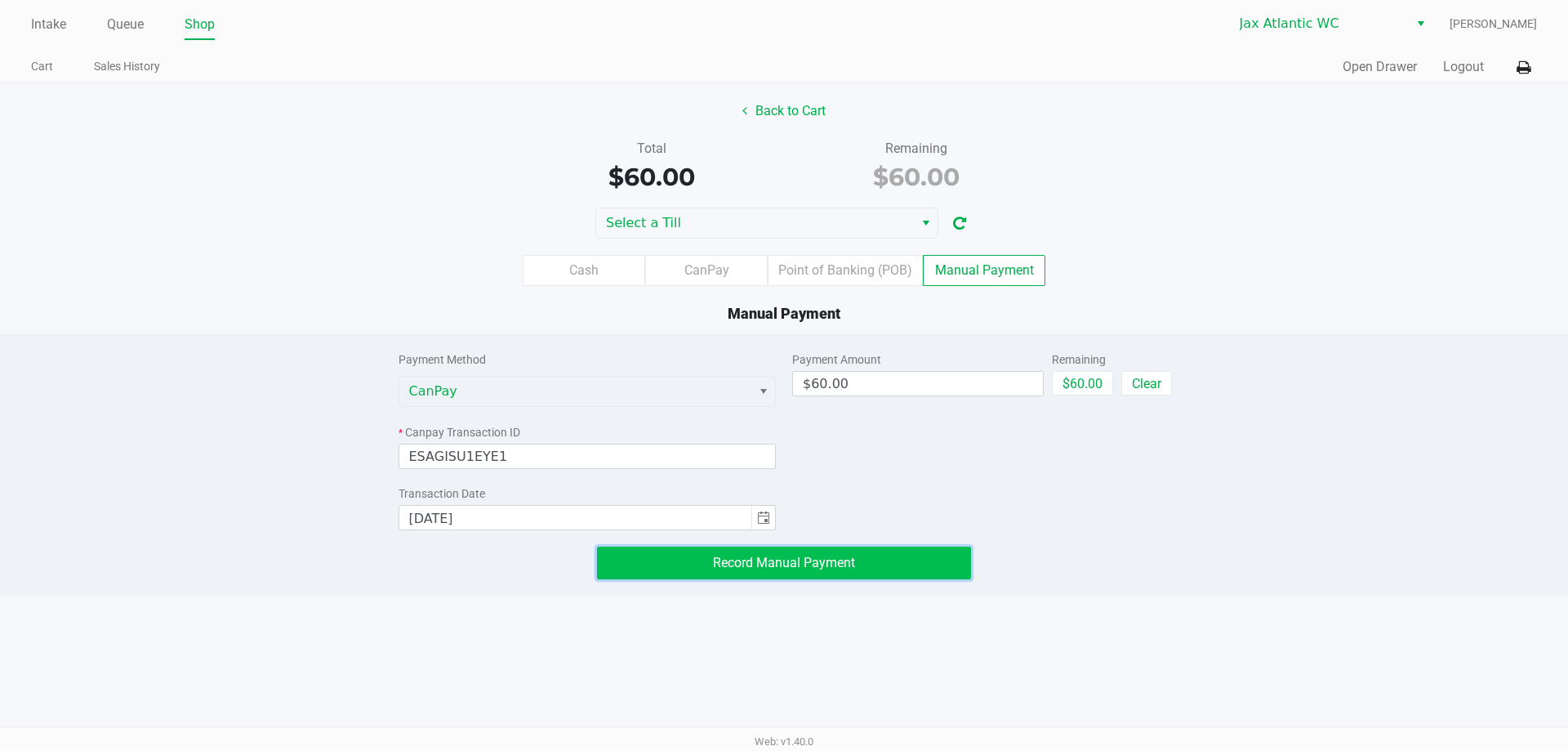
click at [846, 576] on button "Record Manual Payment" at bounding box center [783, 562] width 374 height 32
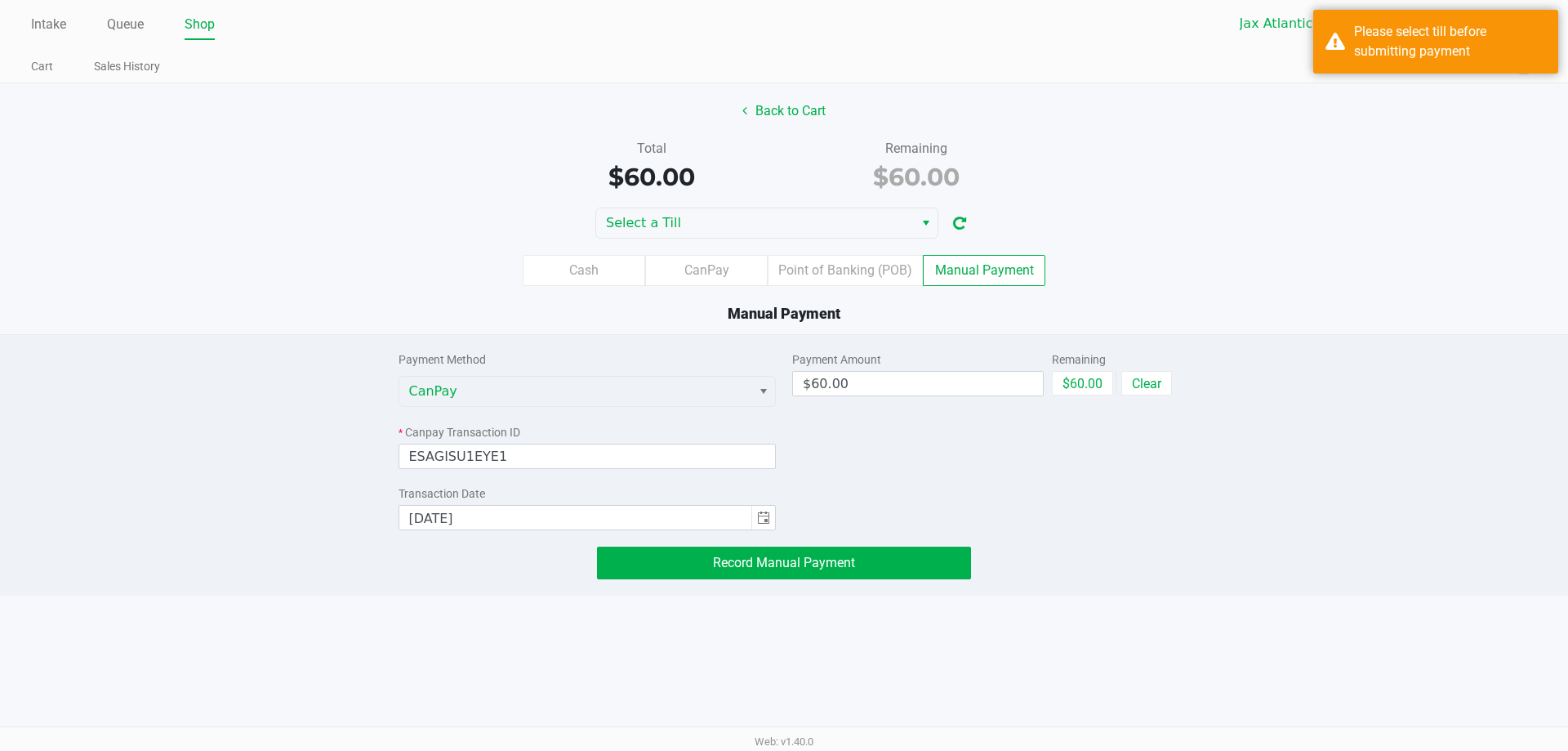
click at [771, 205] on div "Back to Cart Total $60.00 Remaining $60.00 Select a Till Cash CanPay Point of B…" at bounding box center [784, 208] width 1568 height 251
click at [770, 217] on span "Select a Till" at bounding box center [755, 223] width 298 height 20
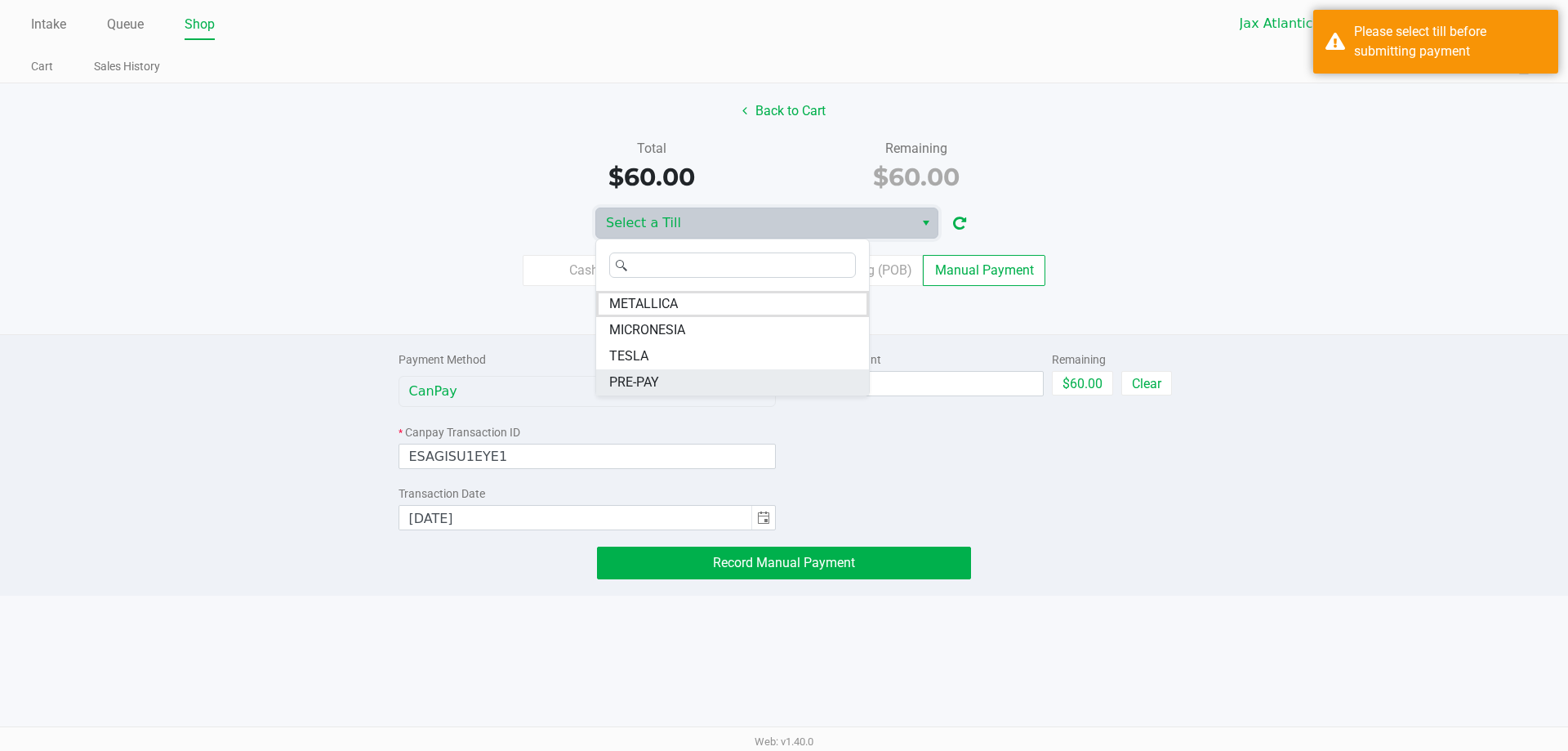
click at [681, 379] on li "PRE-PAY" at bounding box center [731, 382] width 272 height 26
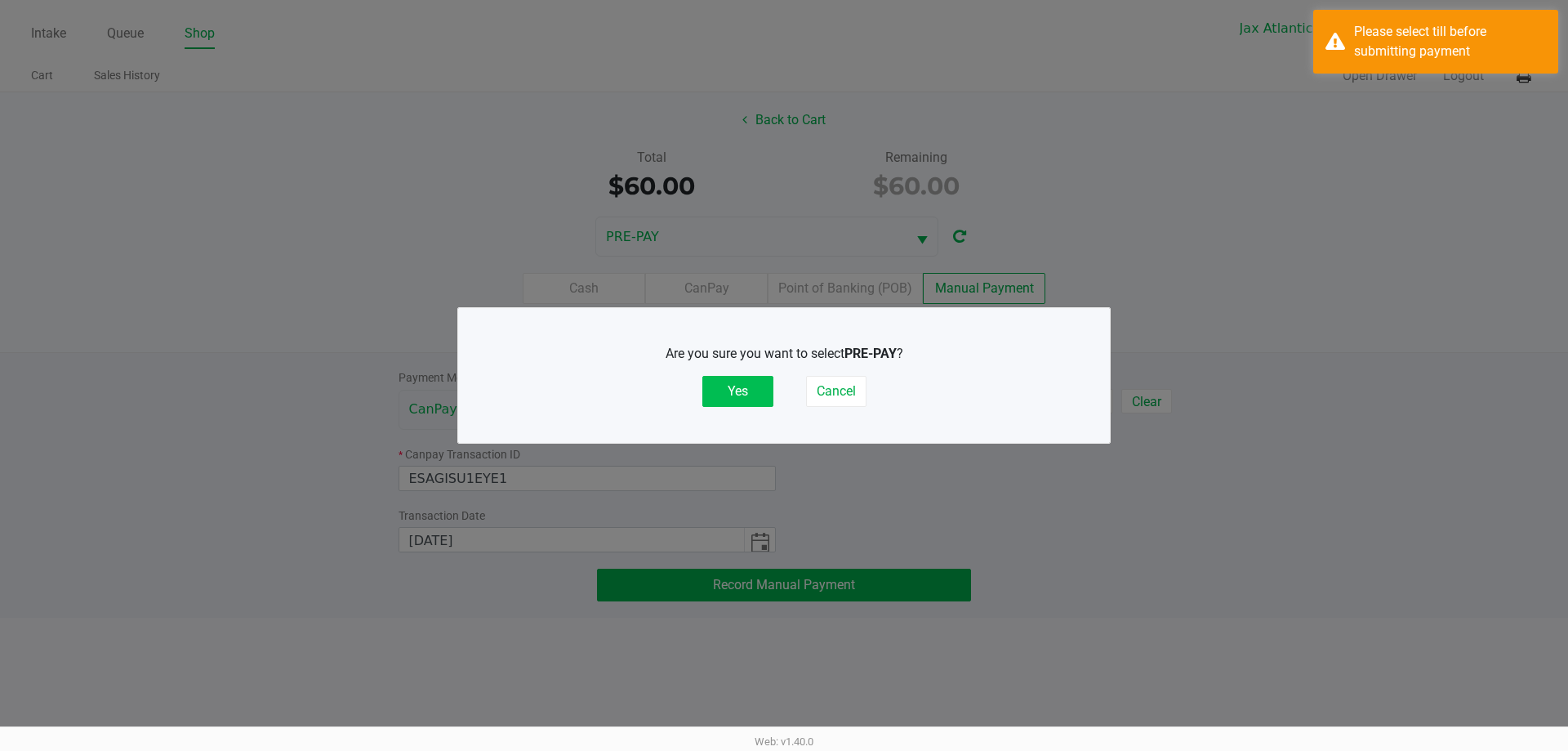
click at [746, 396] on button "Yes" at bounding box center [737, 392] width 71 height 31
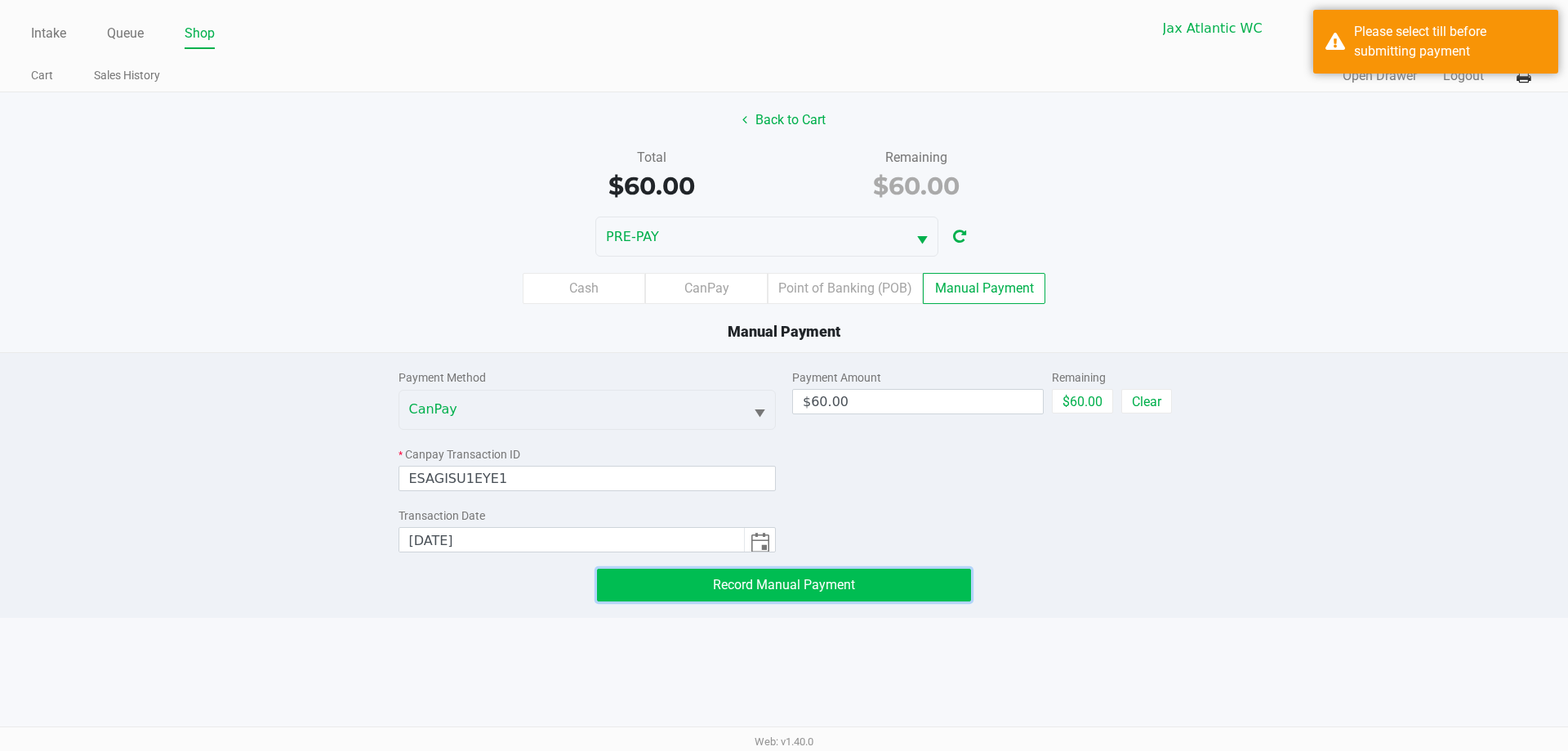
click at [818, 582] on span "Record Manual Payment" at bounding box center [784, 584] width 143 height 16
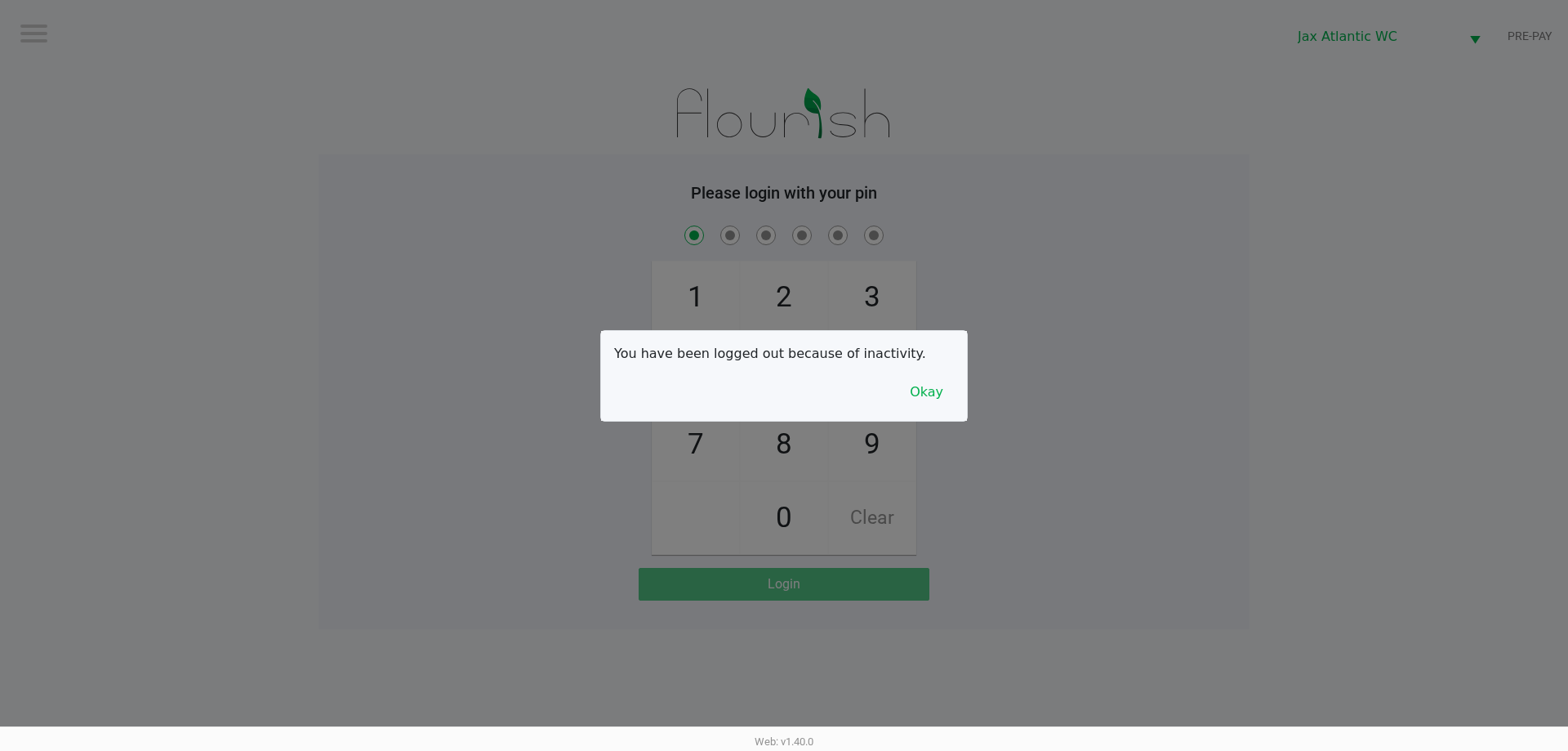
checkbox input "true"
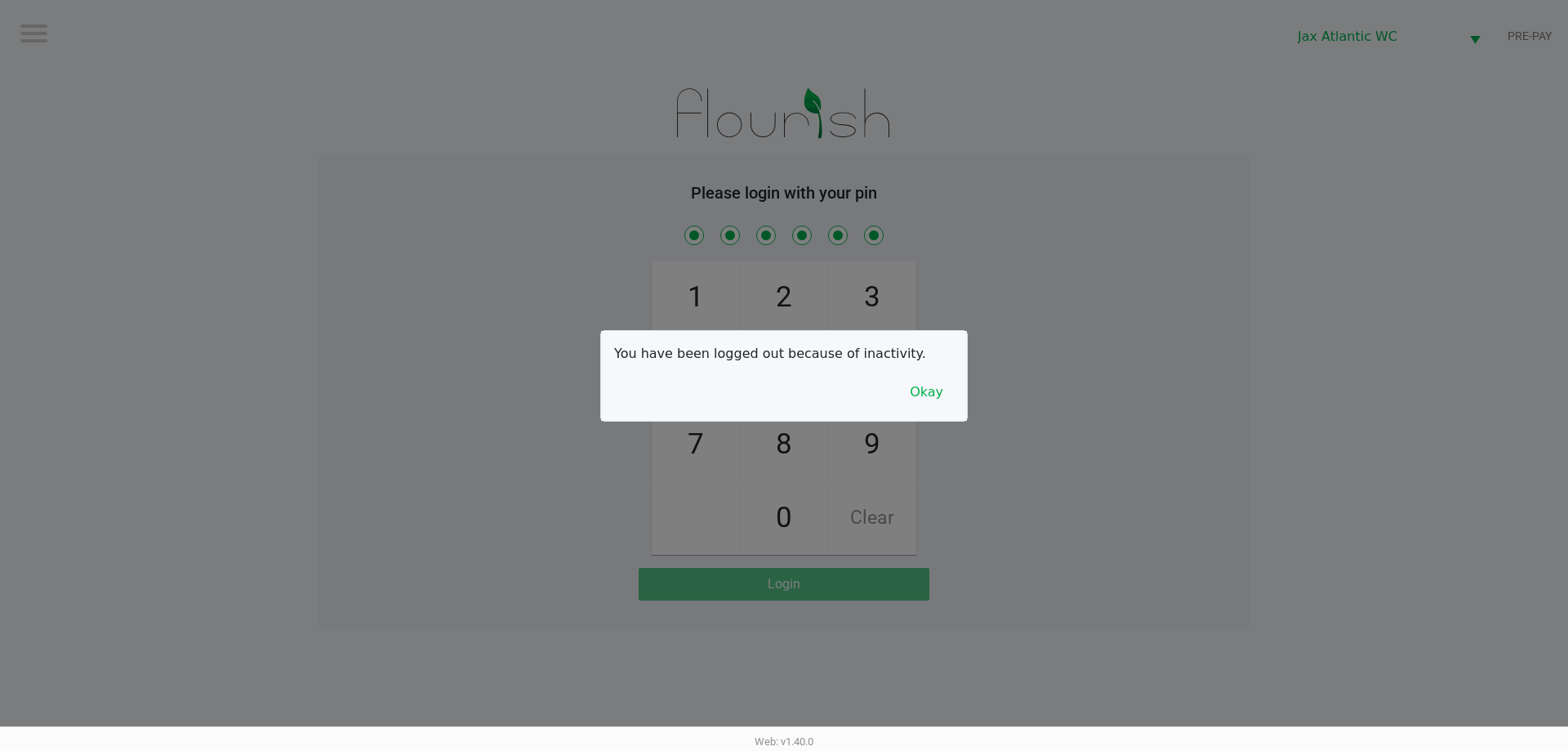
checkbox input "true"
